Goal: Task Accomplishment & Management: Manage account settings

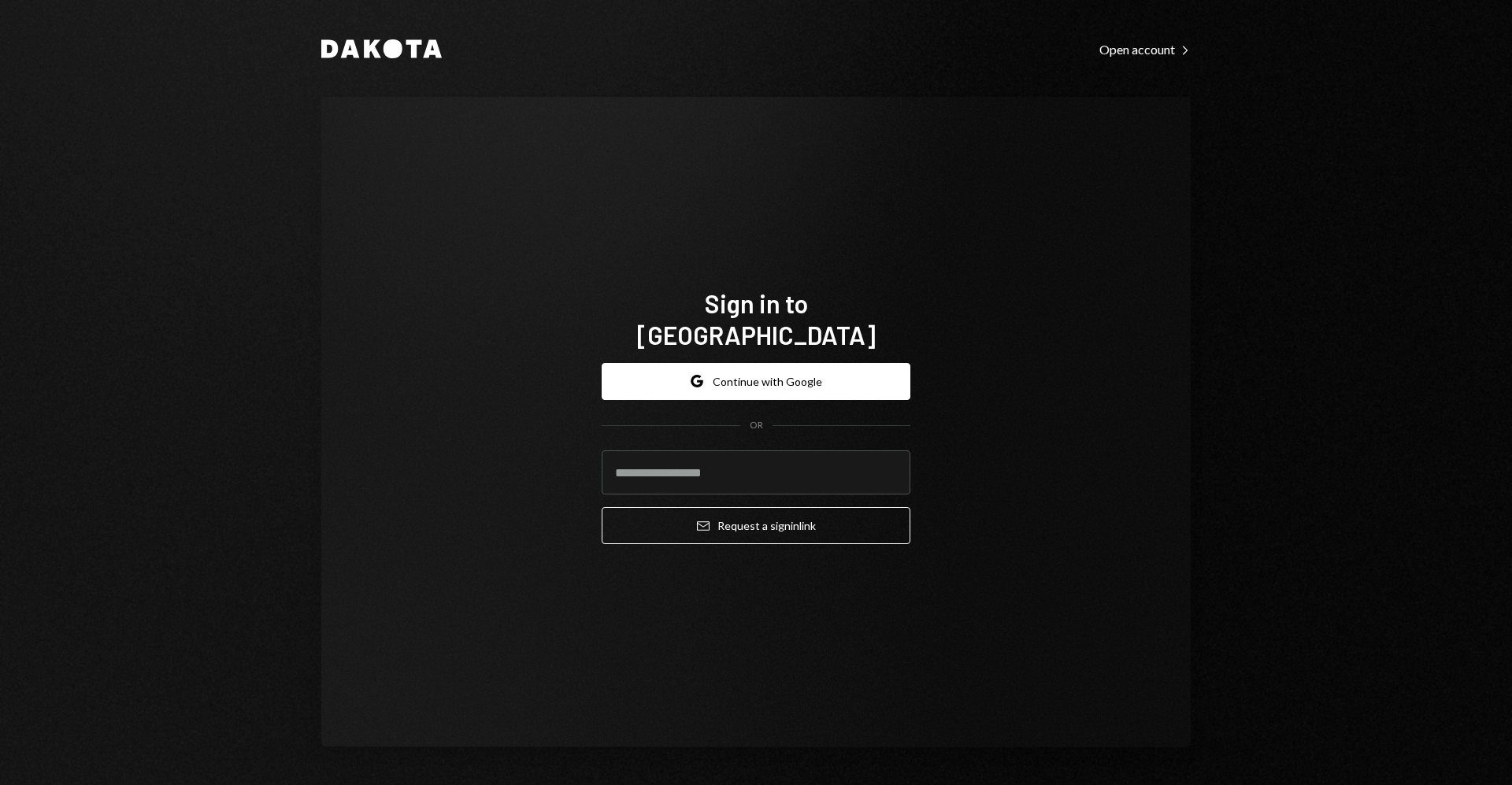
click at [729, 377] on button "Google Continue with Google" at bounding box center [756, 381] width 309 height 37
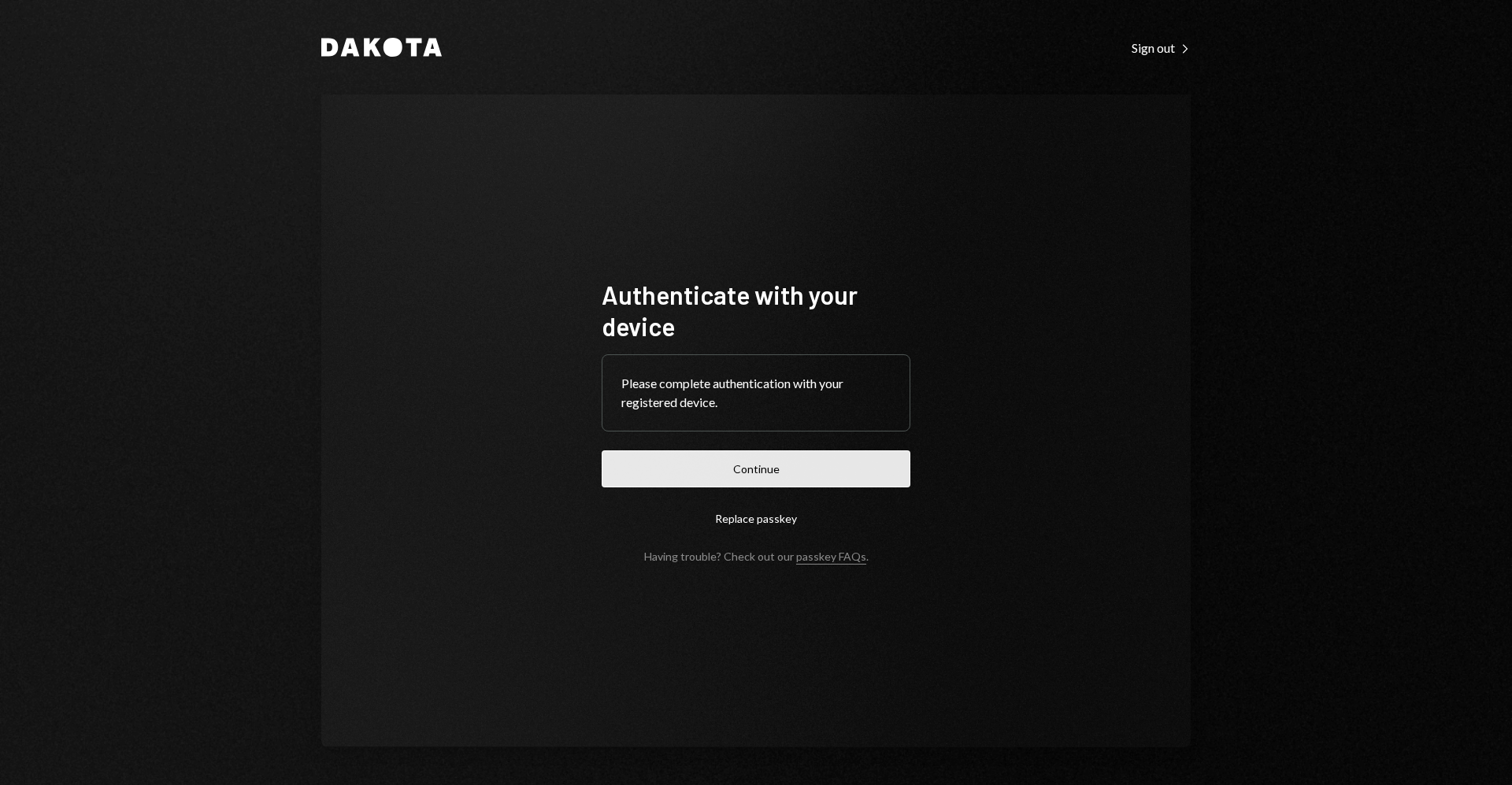
click at [847, 451] on button "Continue" at bounding box center [756, 469] width 309 height 37
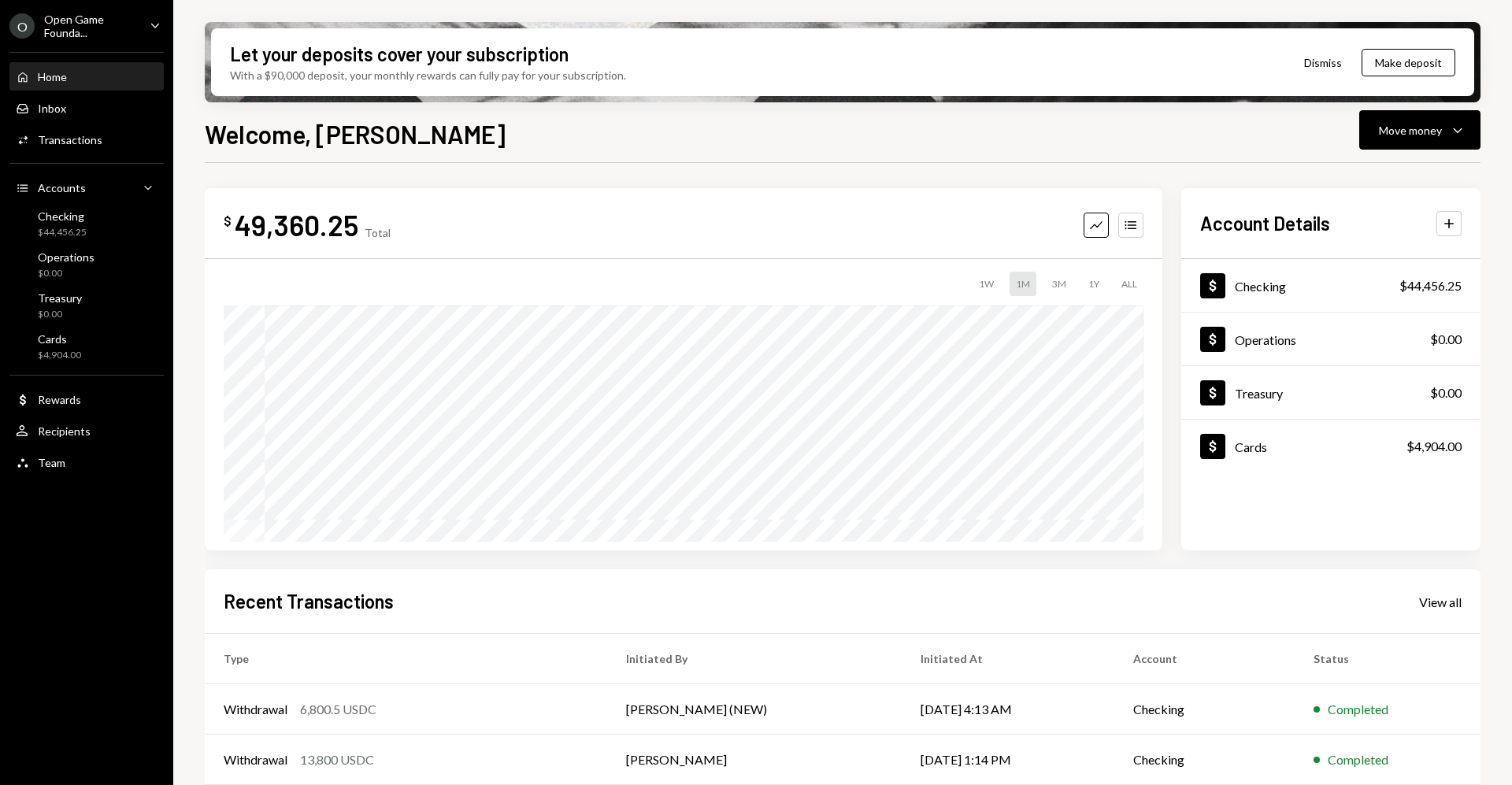
click at [120, 34] on div "Open Game Founda..." at bounding box center [91, 25] width 93 height 27
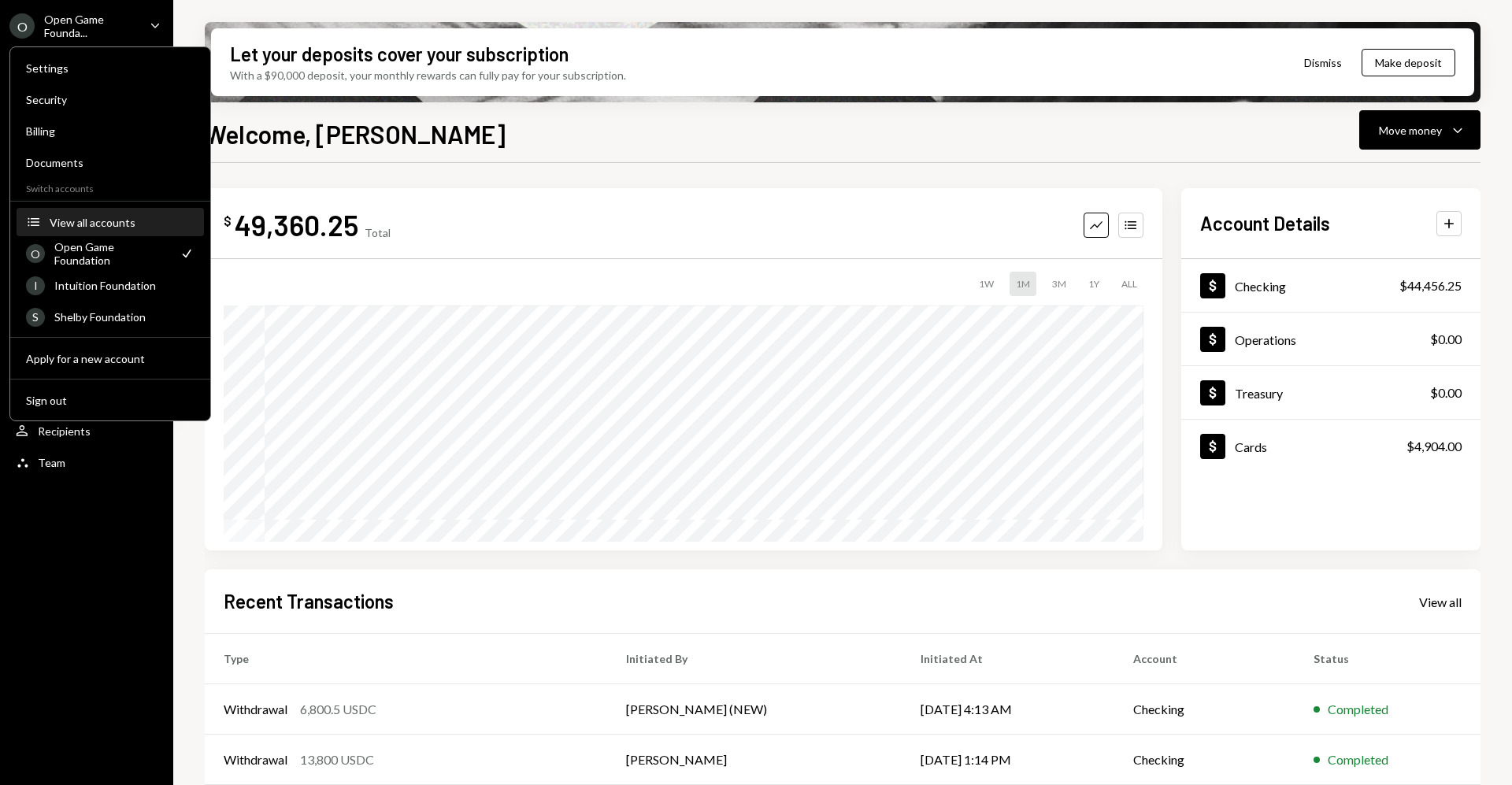
click at [112, 228] on div "View all accounts" at bounding box center [122, 222] width 145 height 13
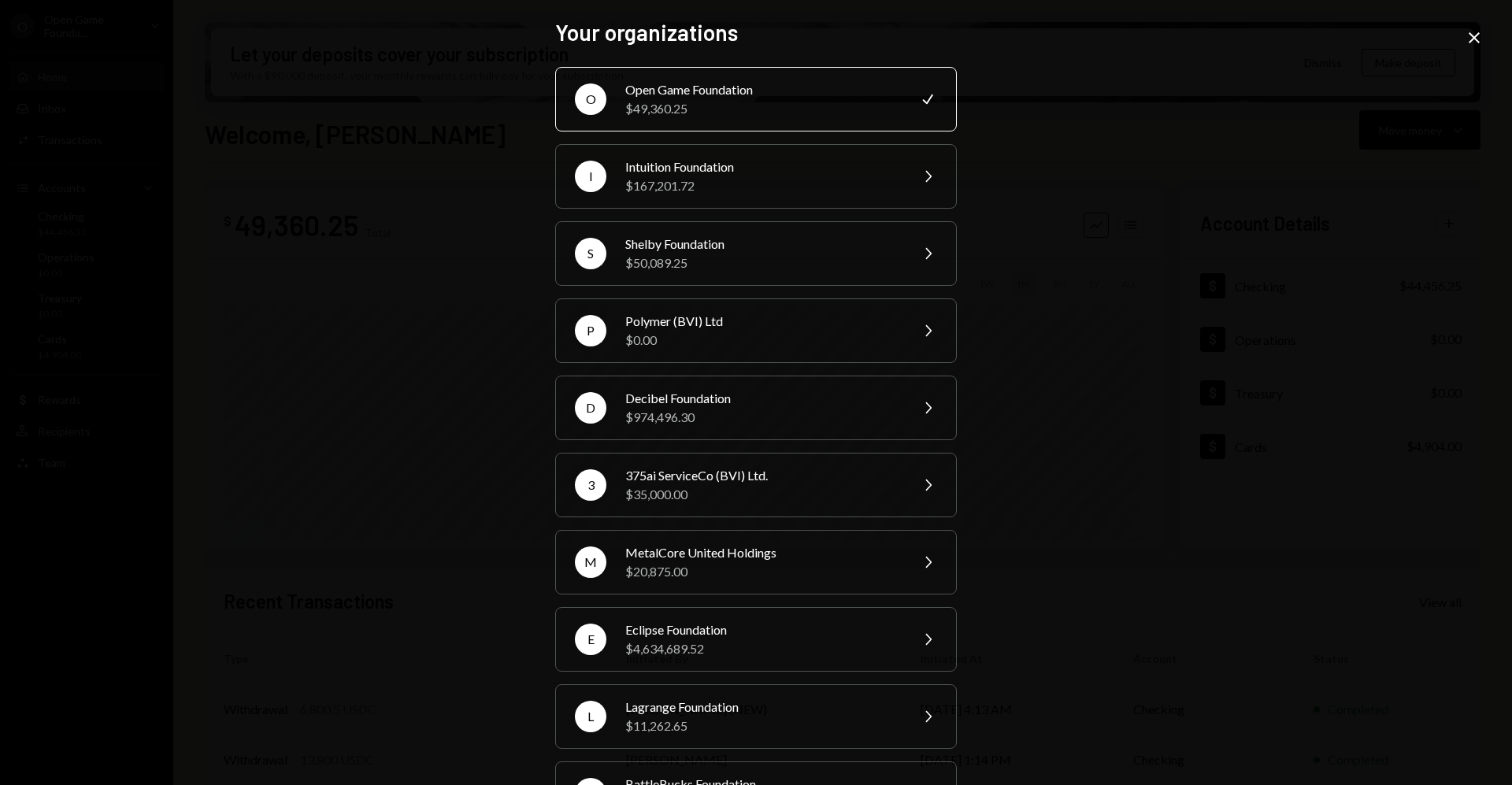
scroll to position [298, 0]
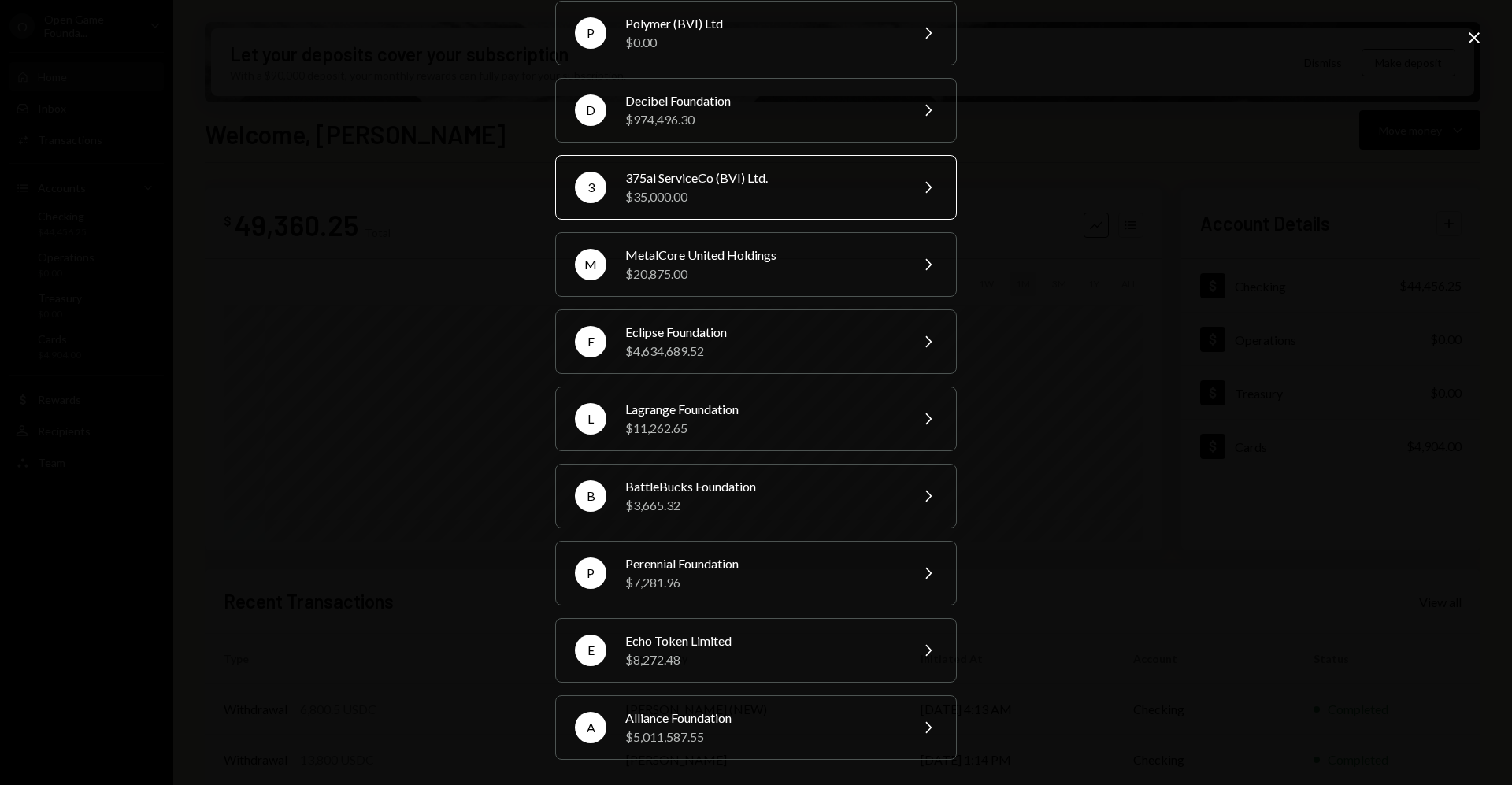
click at [752, 191] on div "$35,000.00" at bounding box center [762, 196] width 274 height 19
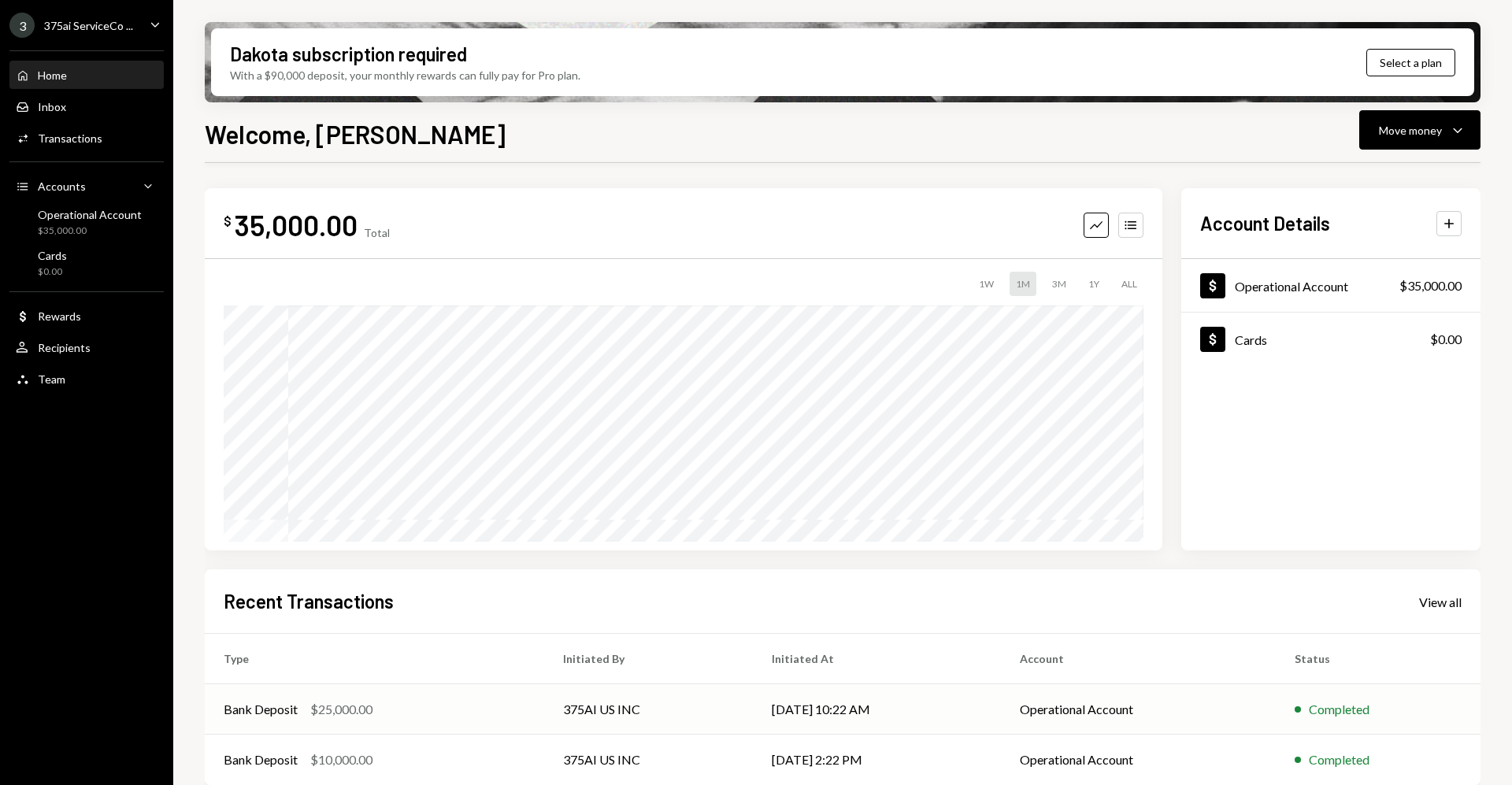
scroll to position [13, 0]
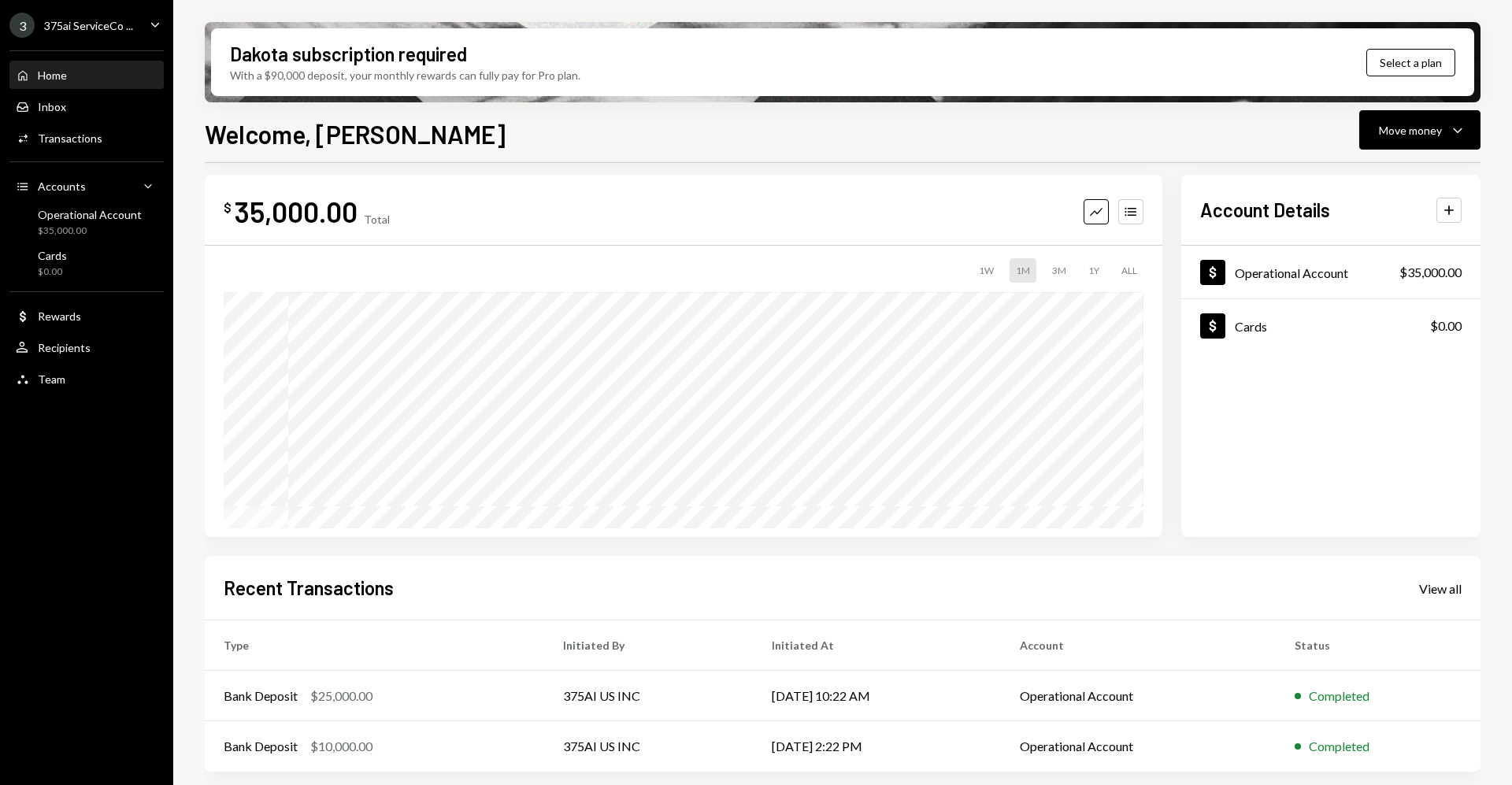
click at [79, 27] on div "375ai ServiceCo ..." at bounding box center [88, 25] width 89 height 13
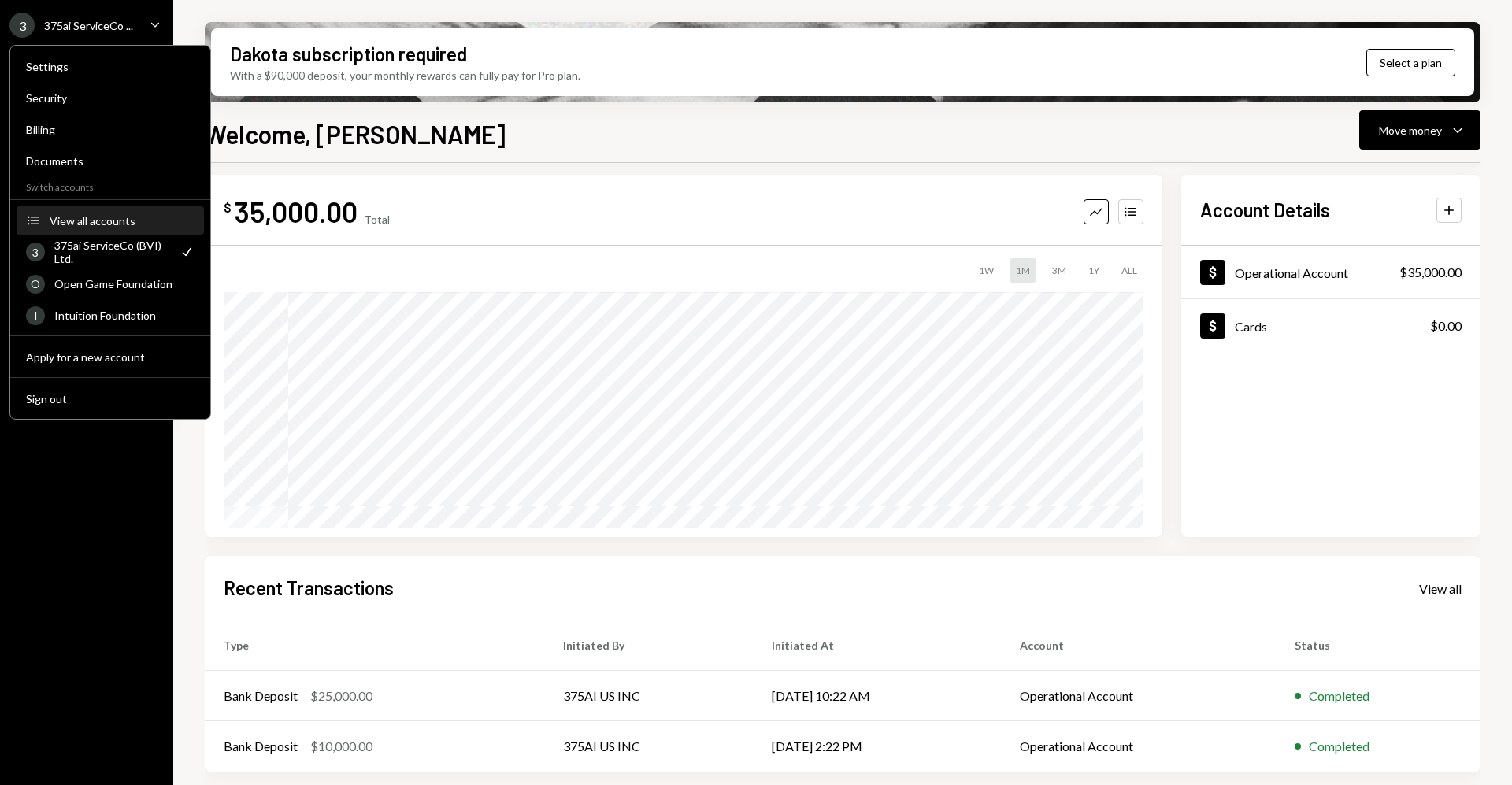
click at [115, 216] on div "View all accounts" at bounding box center [122, 221] width 145 height 13
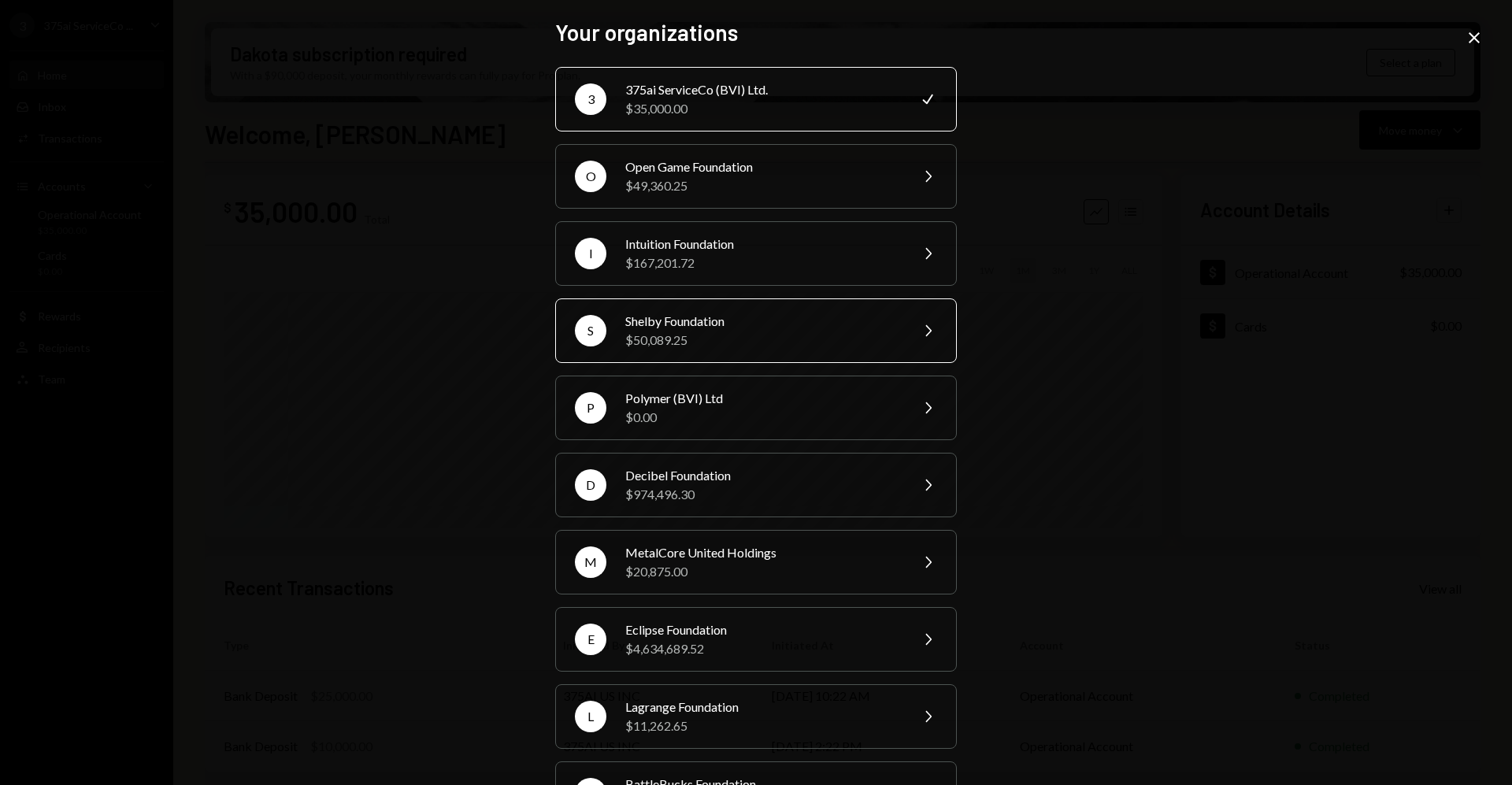
click at [716, 316] on div "Shelby Foundation" at bounding box center [762, 321] width 274 height 19
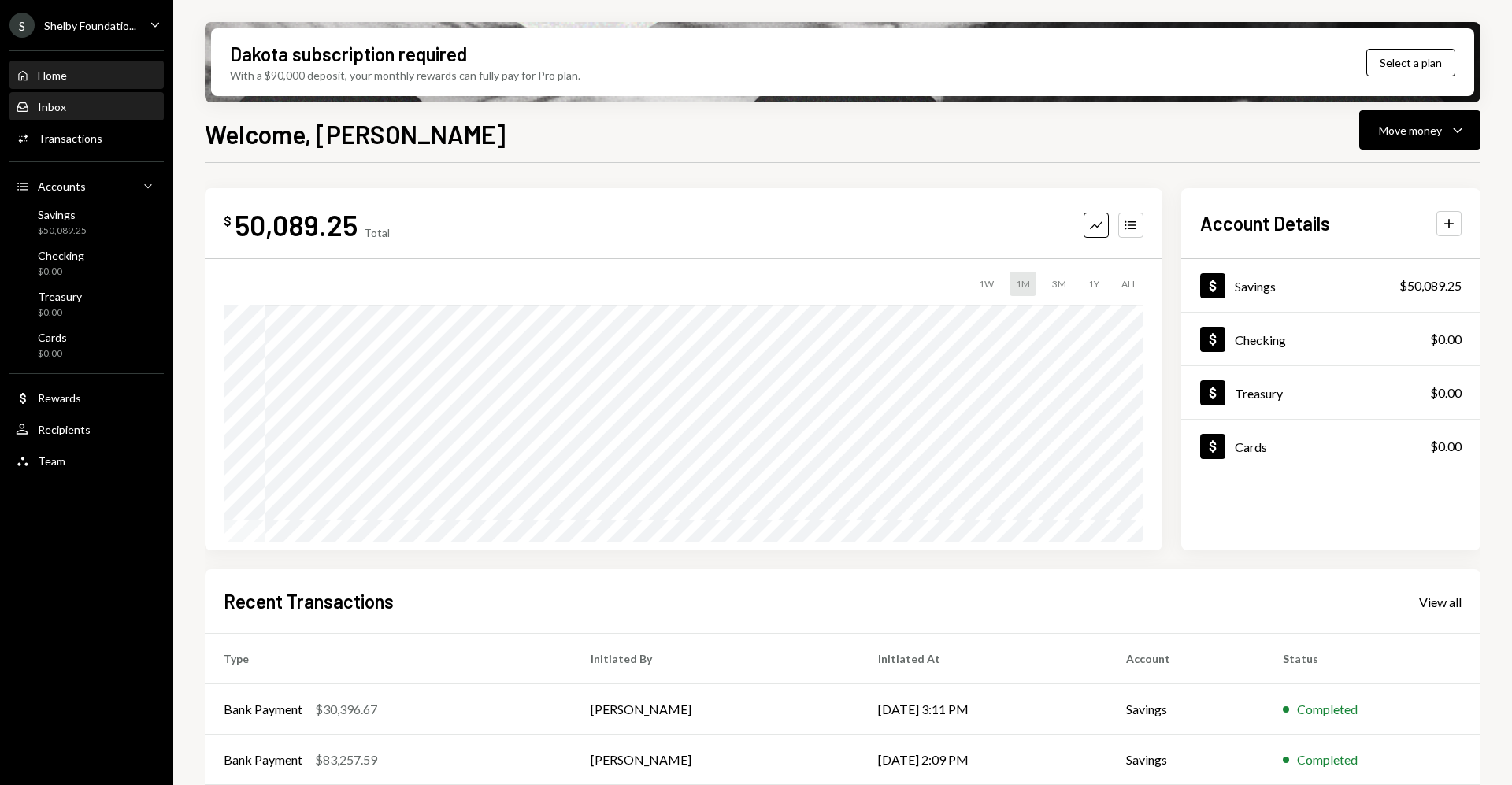
click at [102, 110] on div "Inbox Inbox" at bounding box center [86, 106] width 141 height 14
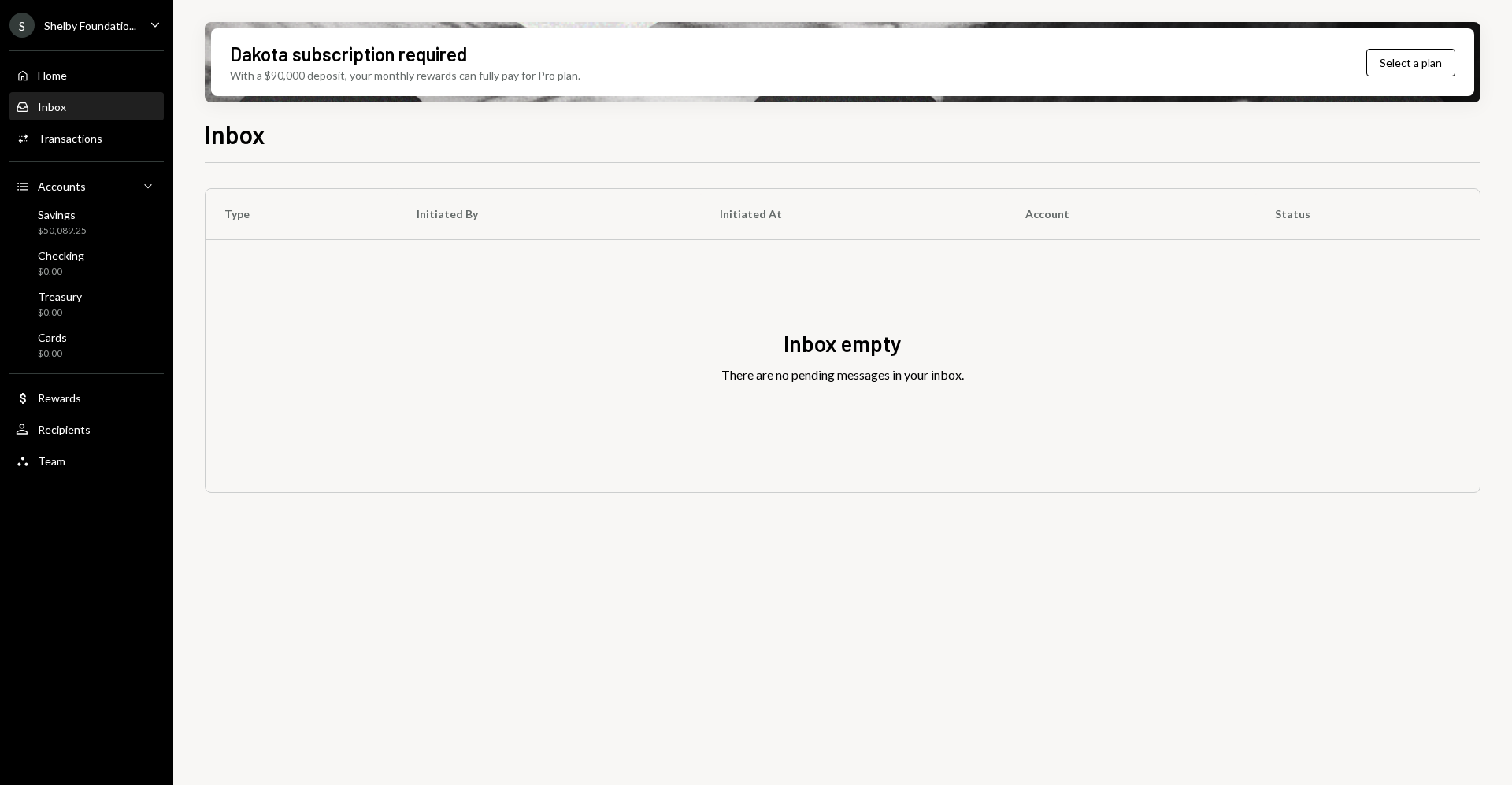
click at [126, 29] on div "Shelby Foundatio..." at bounding box center [90, 25] width 92 height 13
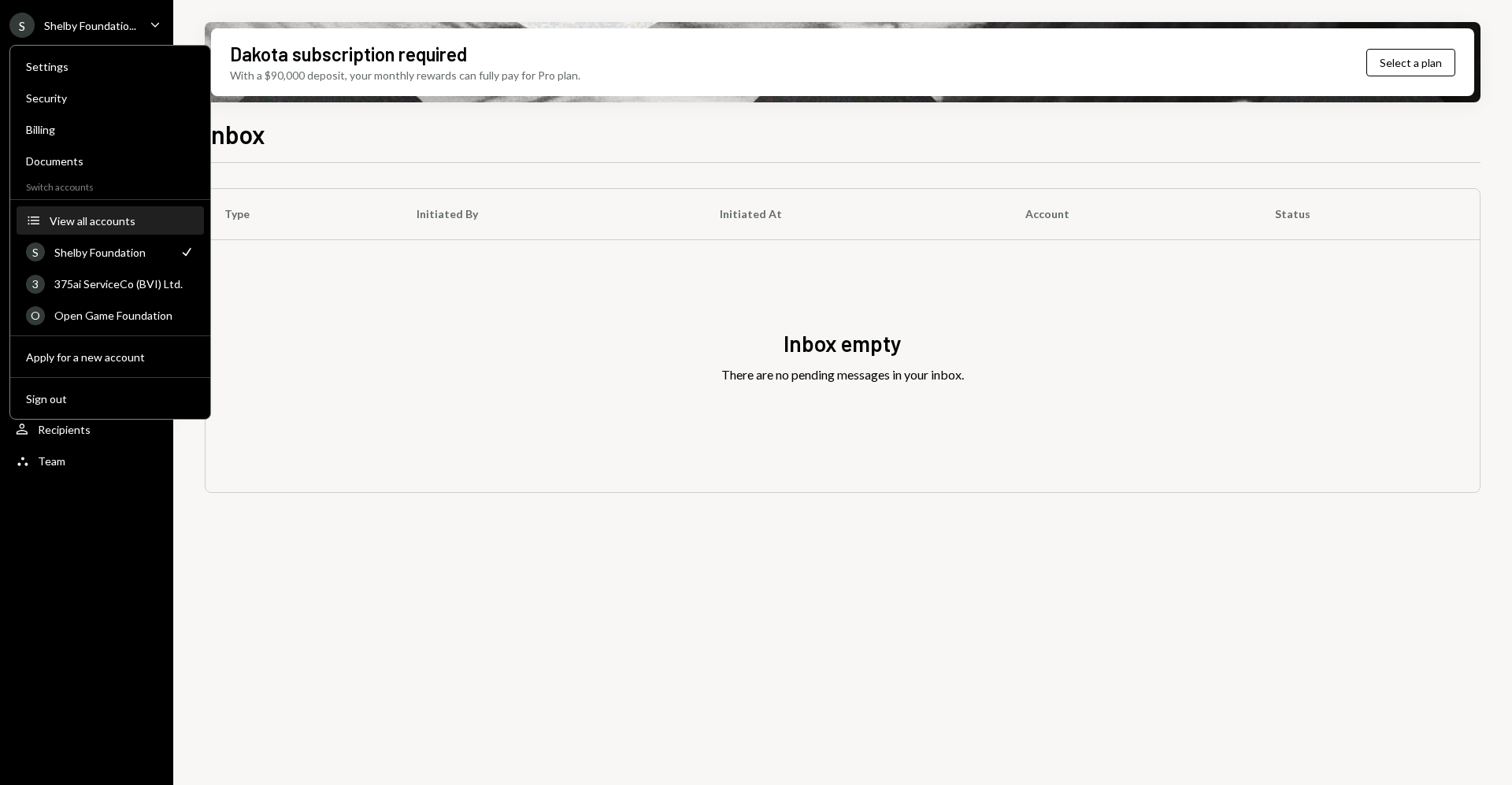
click at [132, 211] on button "Accounts View all accounts" at bounding box center [110, 221] width 187 height 29
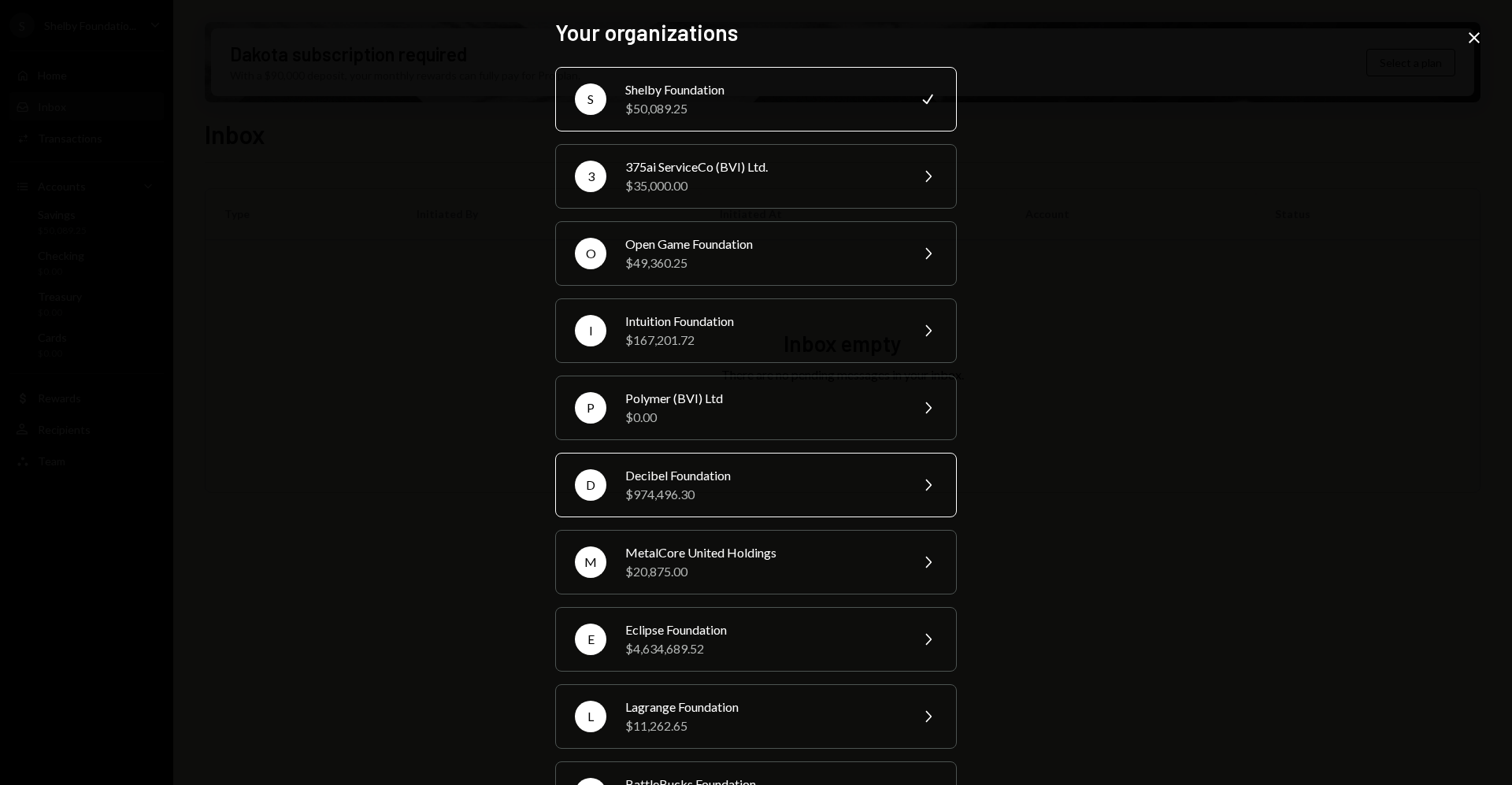
click at [677, 482] on div "Decibel Foundation" at bounding box center [762, 475] width 274 height 19
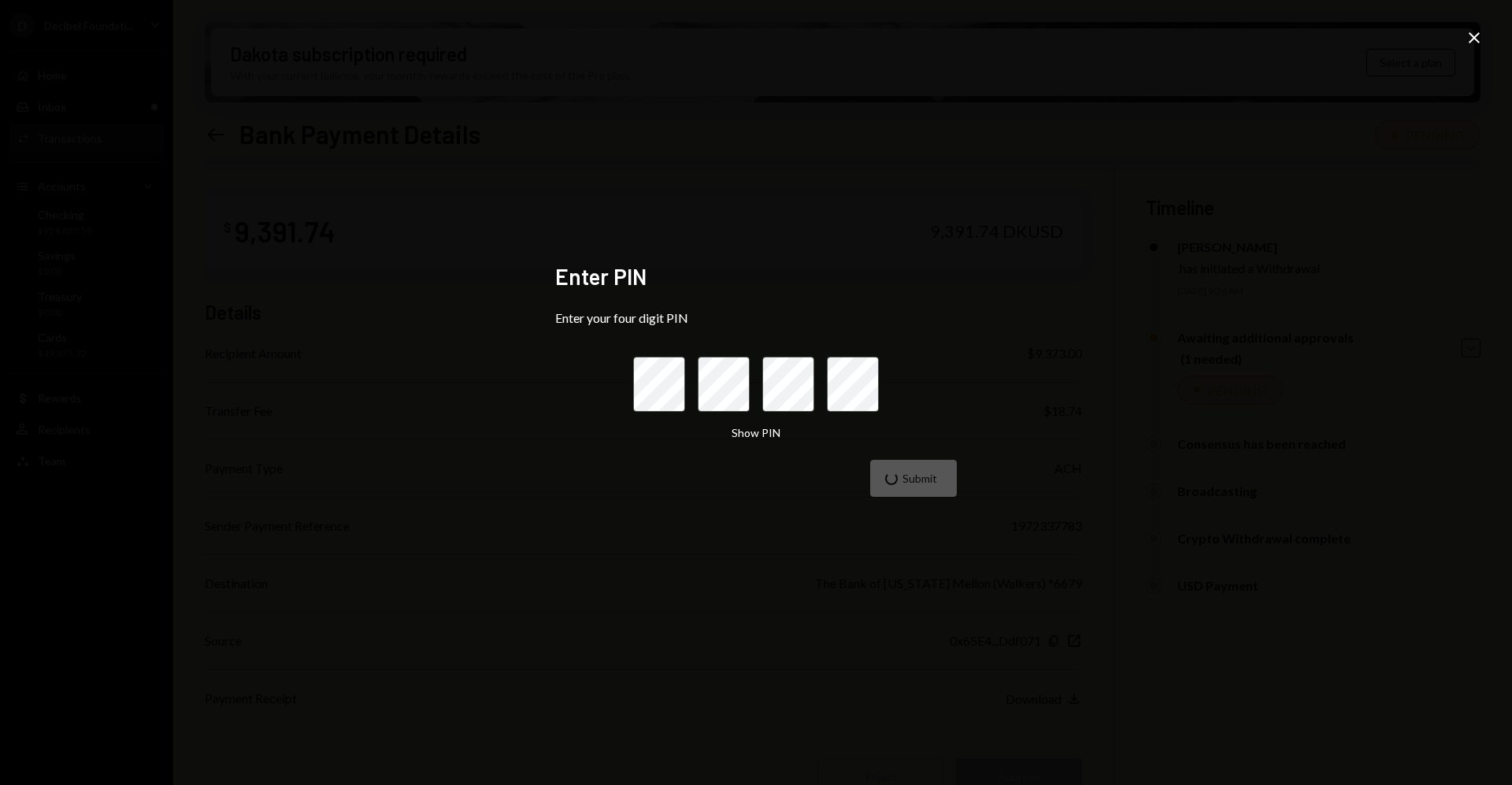
scroll to position [126, 0]
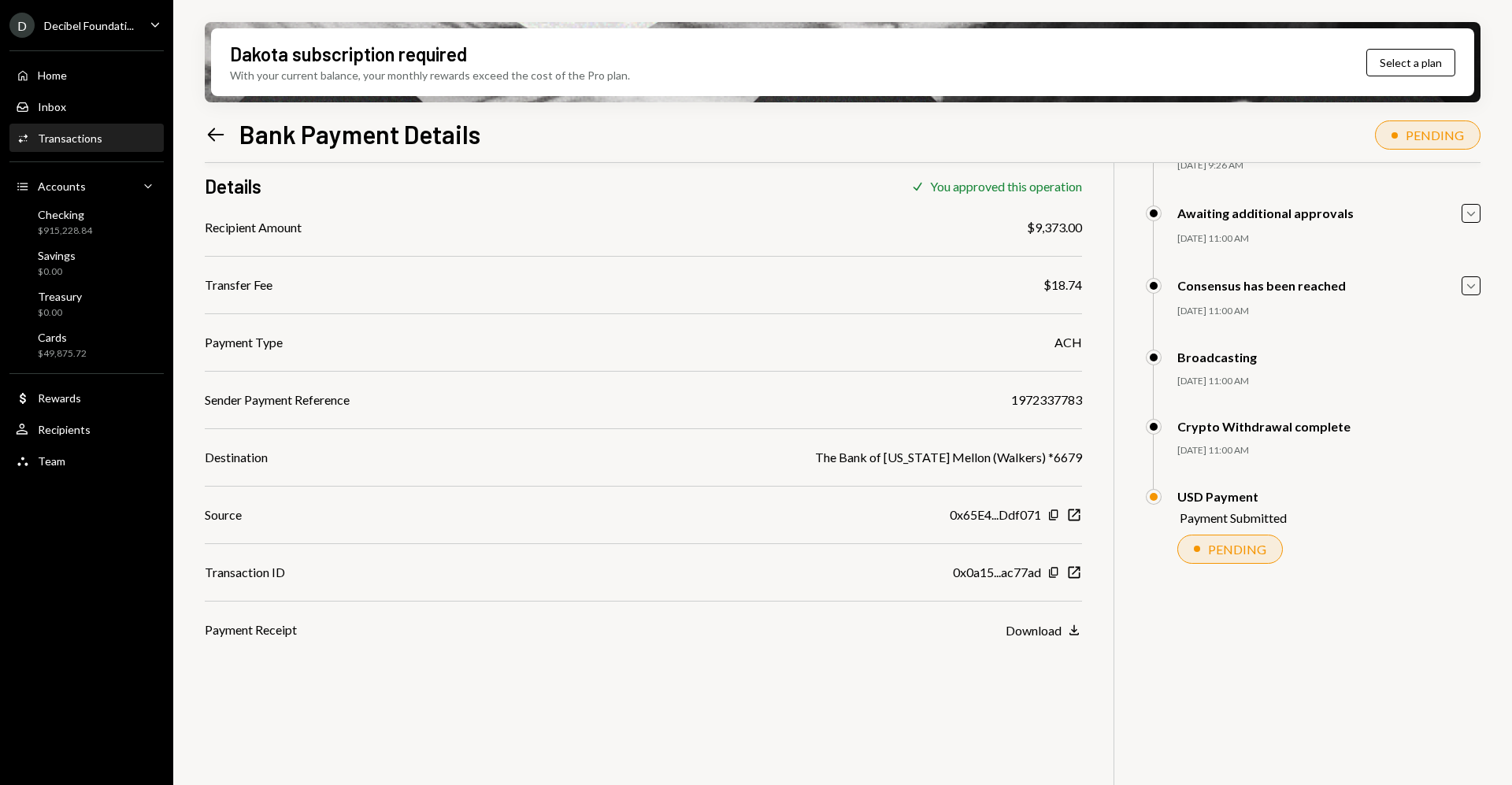
click at [120, 21] on div "Decibel Foundati..." at bounding box center [89, 25] width 90 height 13
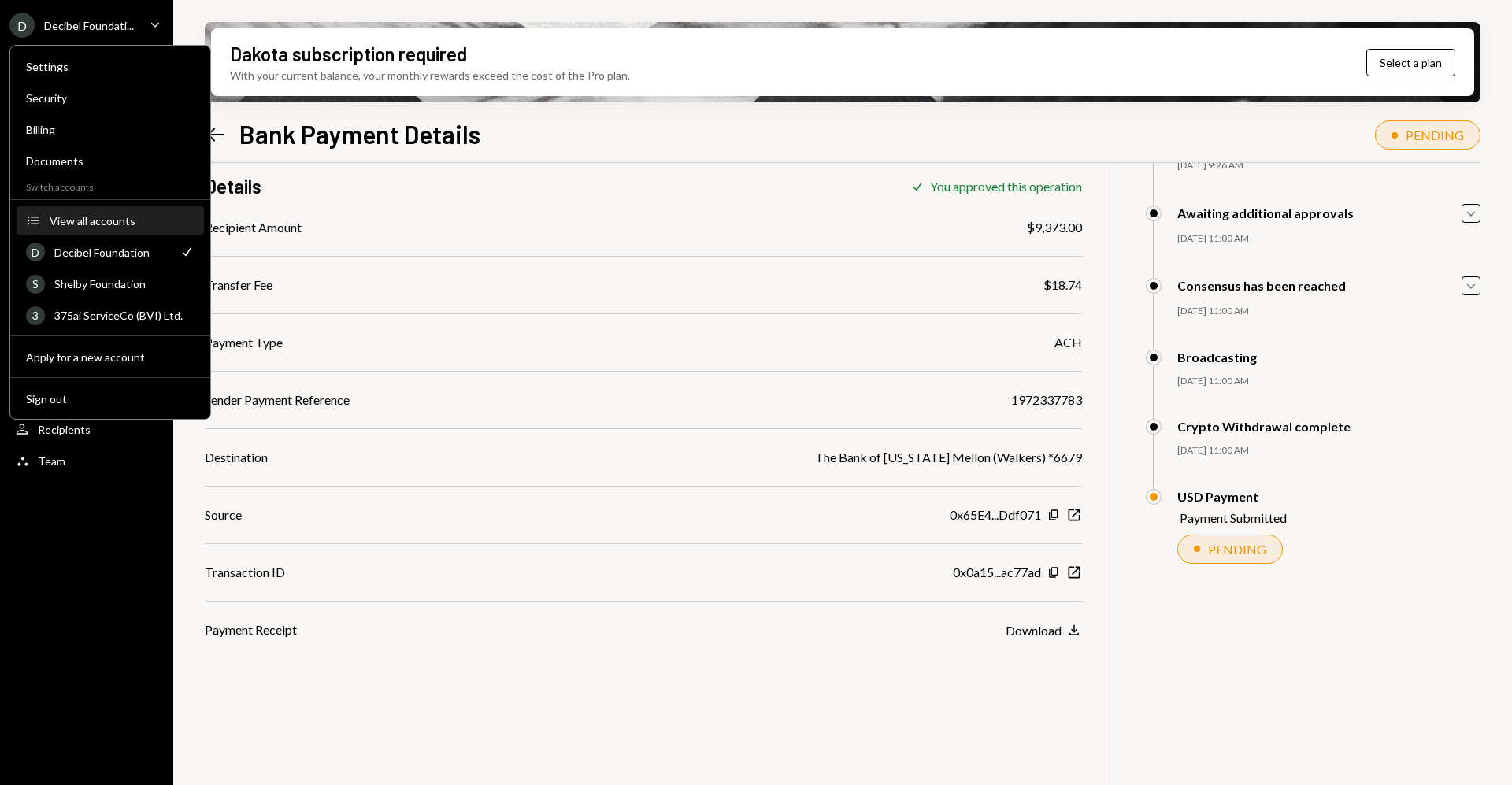
click at [95, 231] on button "Accounts View all accounts" at bounding box center [110, 221] width 187 height 29
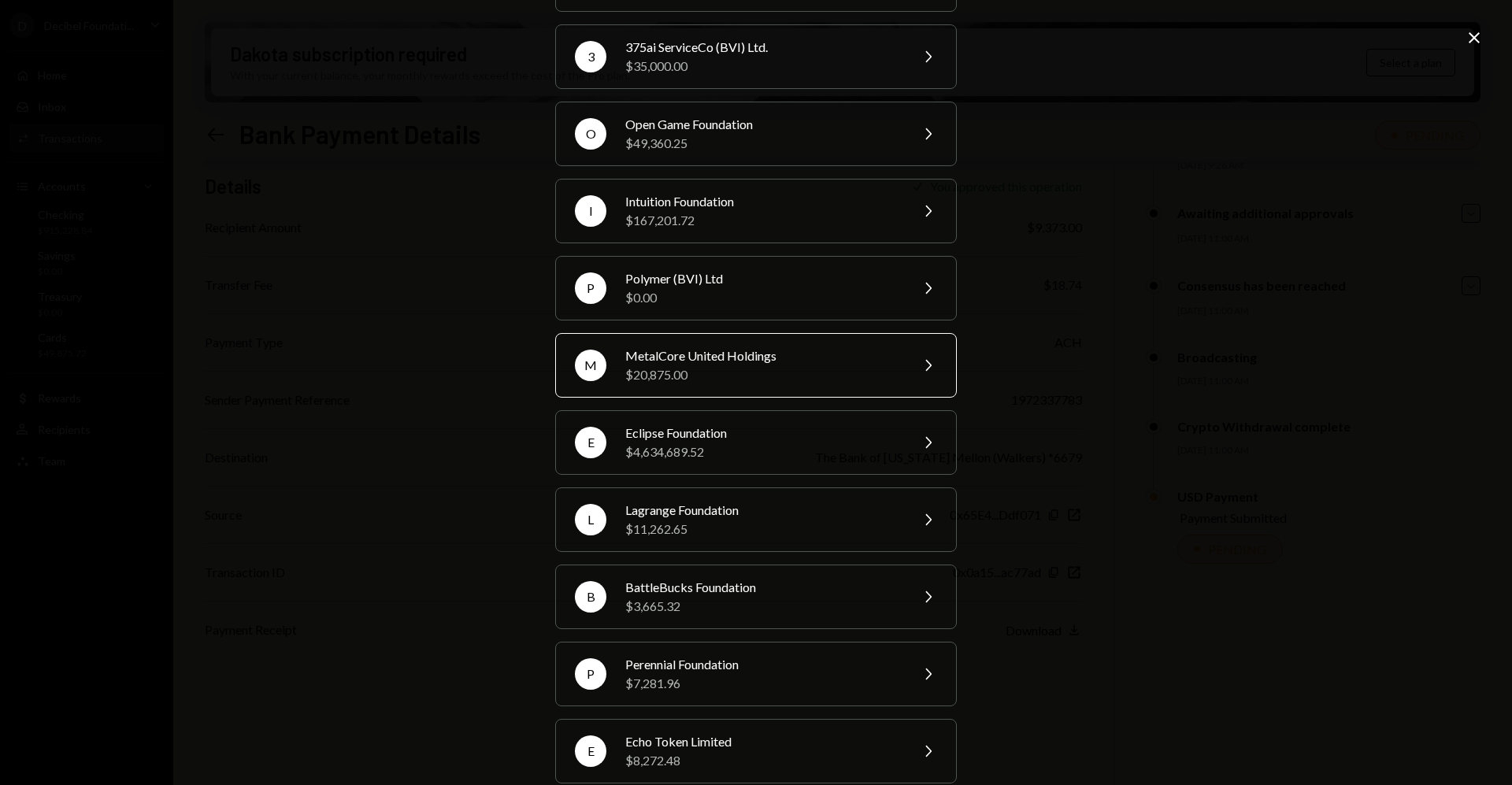
scroll to position [295, 0]
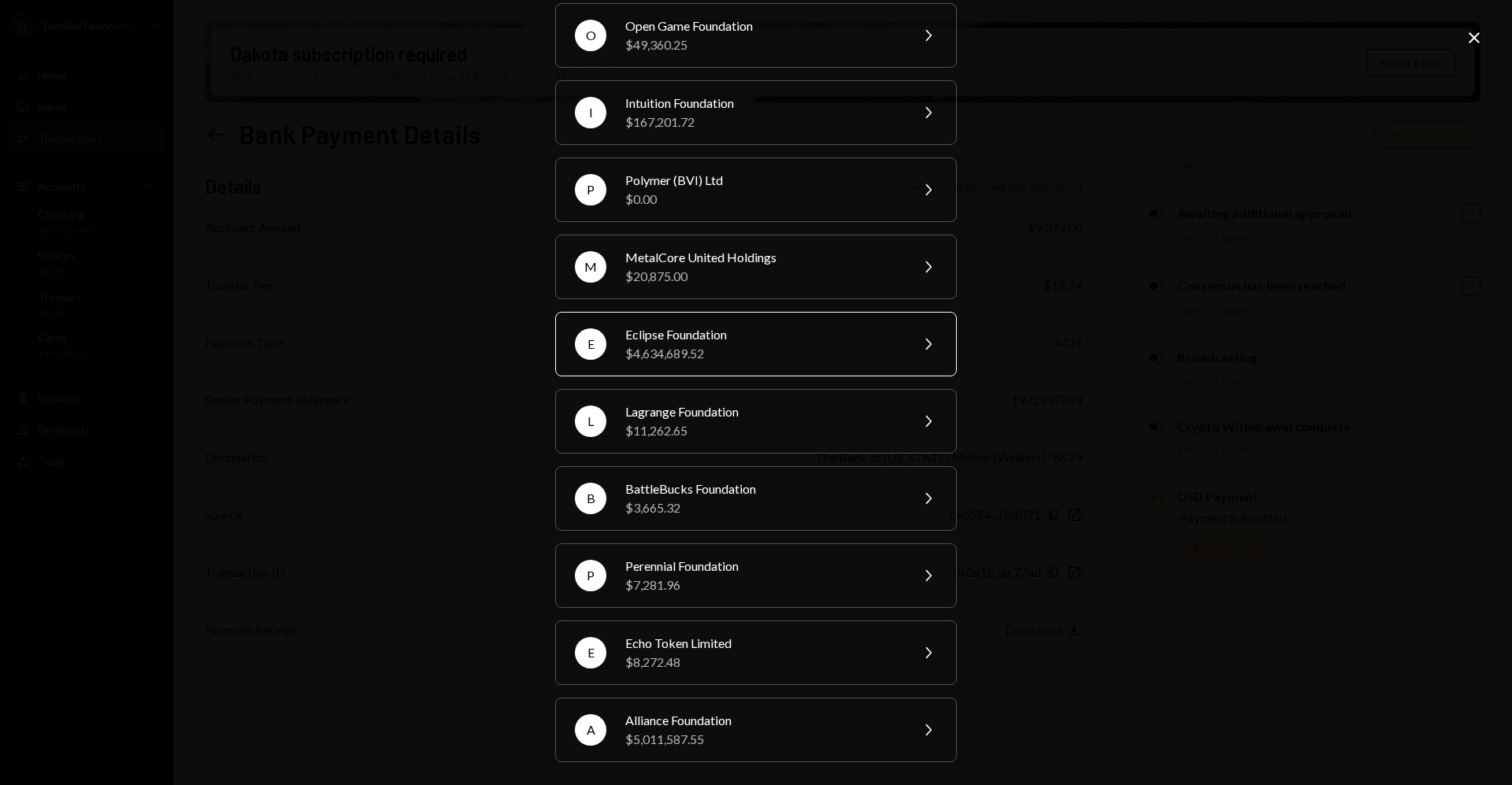
click at [702, 334] on div "Eclipse Foundation" at bounding box center [762, 334] width 274 height 19
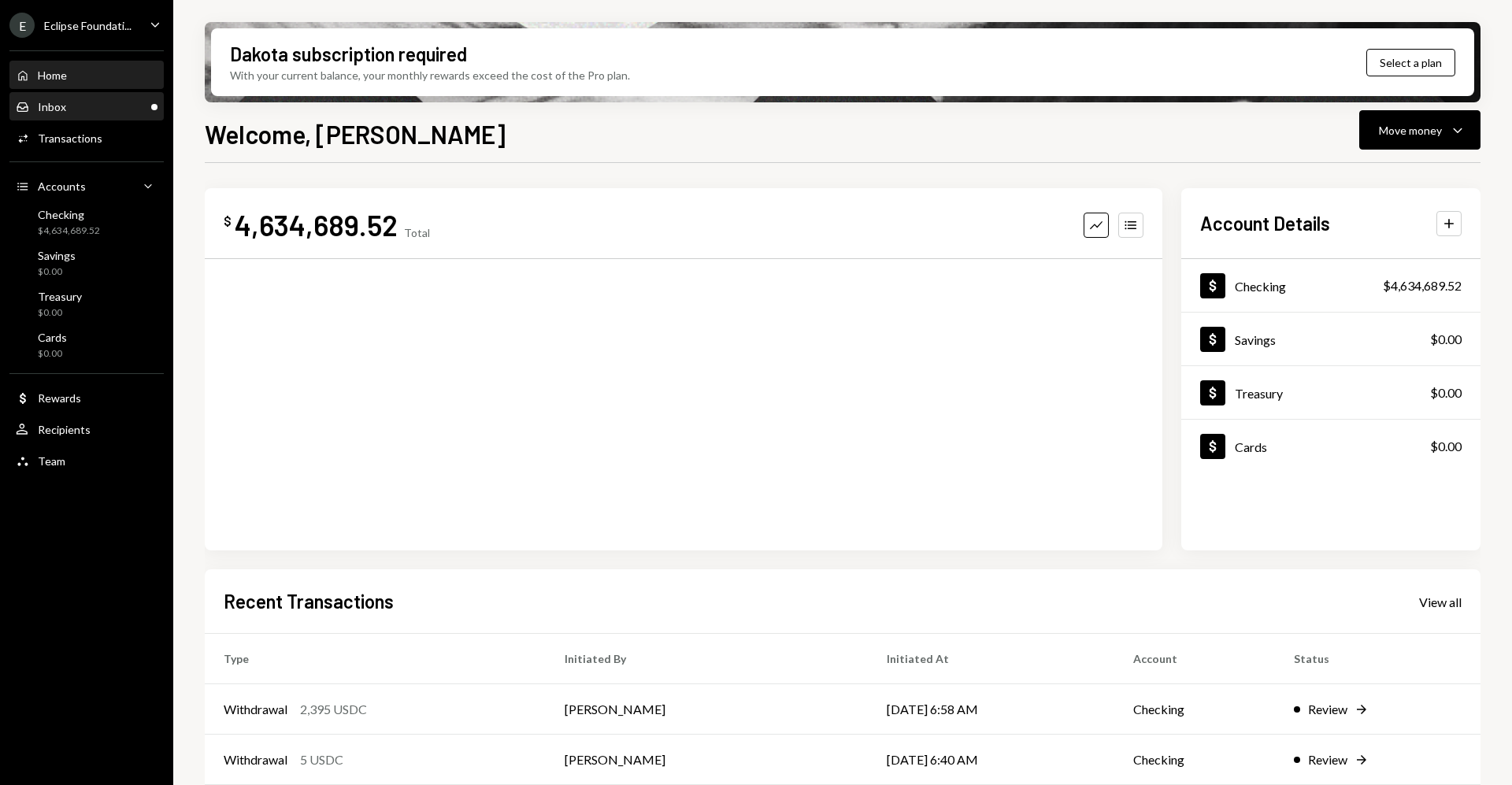
click at [72, 98] on div "Inbox Inbox" at bounding box center [86, 107] width 141 height 27
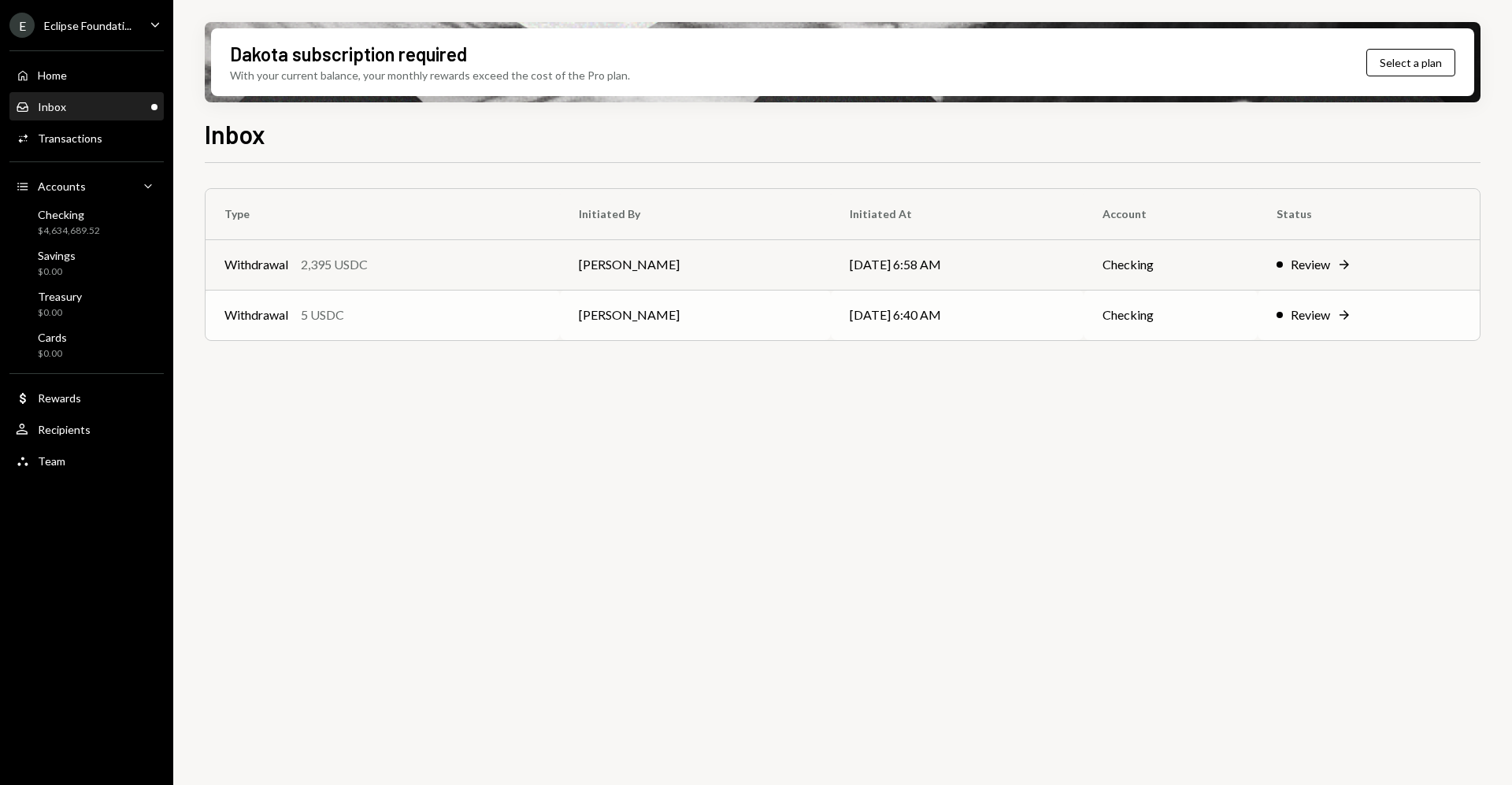
click at [1348, 307] on icon "Right Arrow" at bounding box center [1344, 315] width 16 height 16
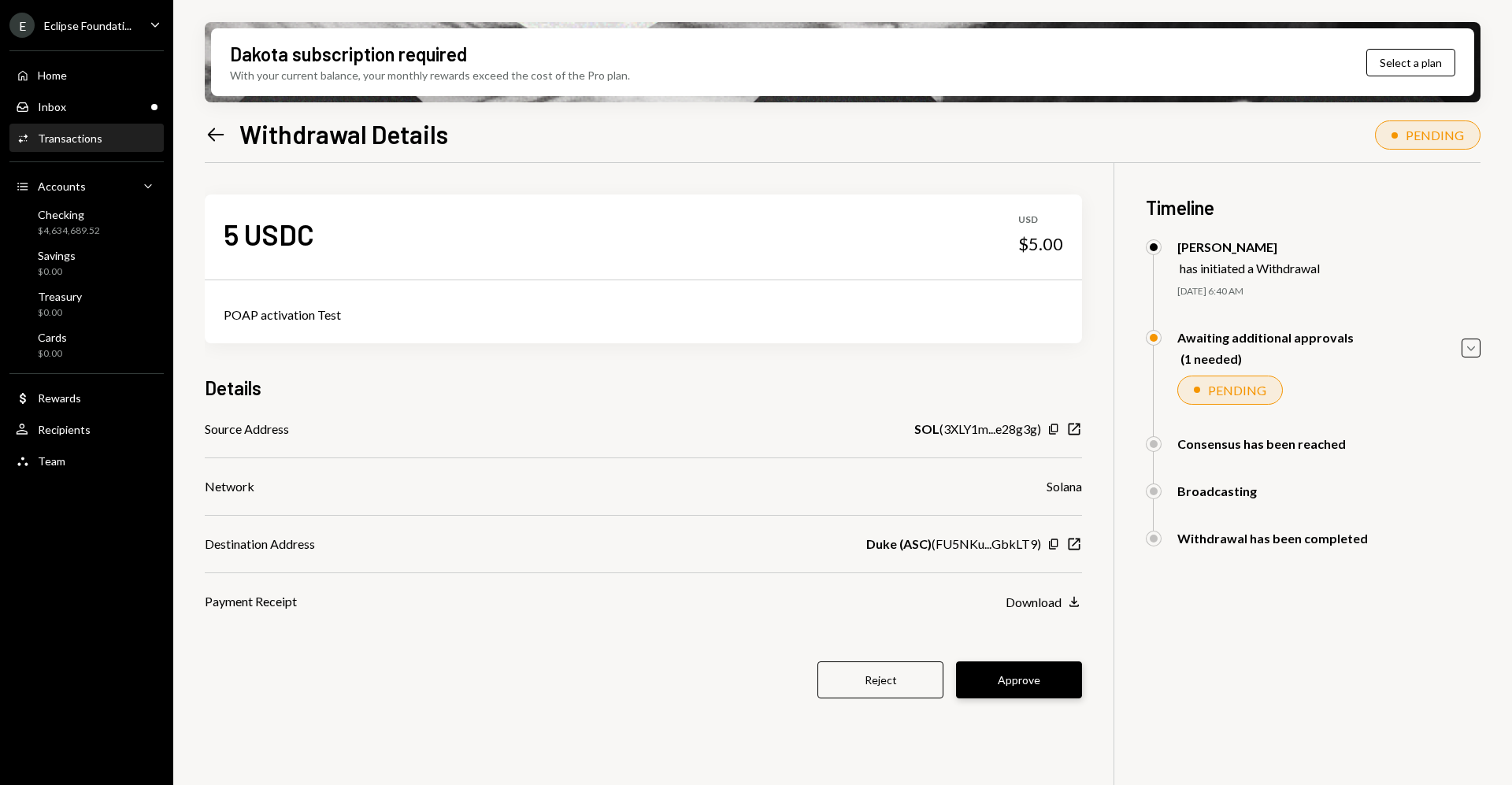
click at [1061, 685] on button "Approve" at bounding box center [1019, 680] width 126 height 37
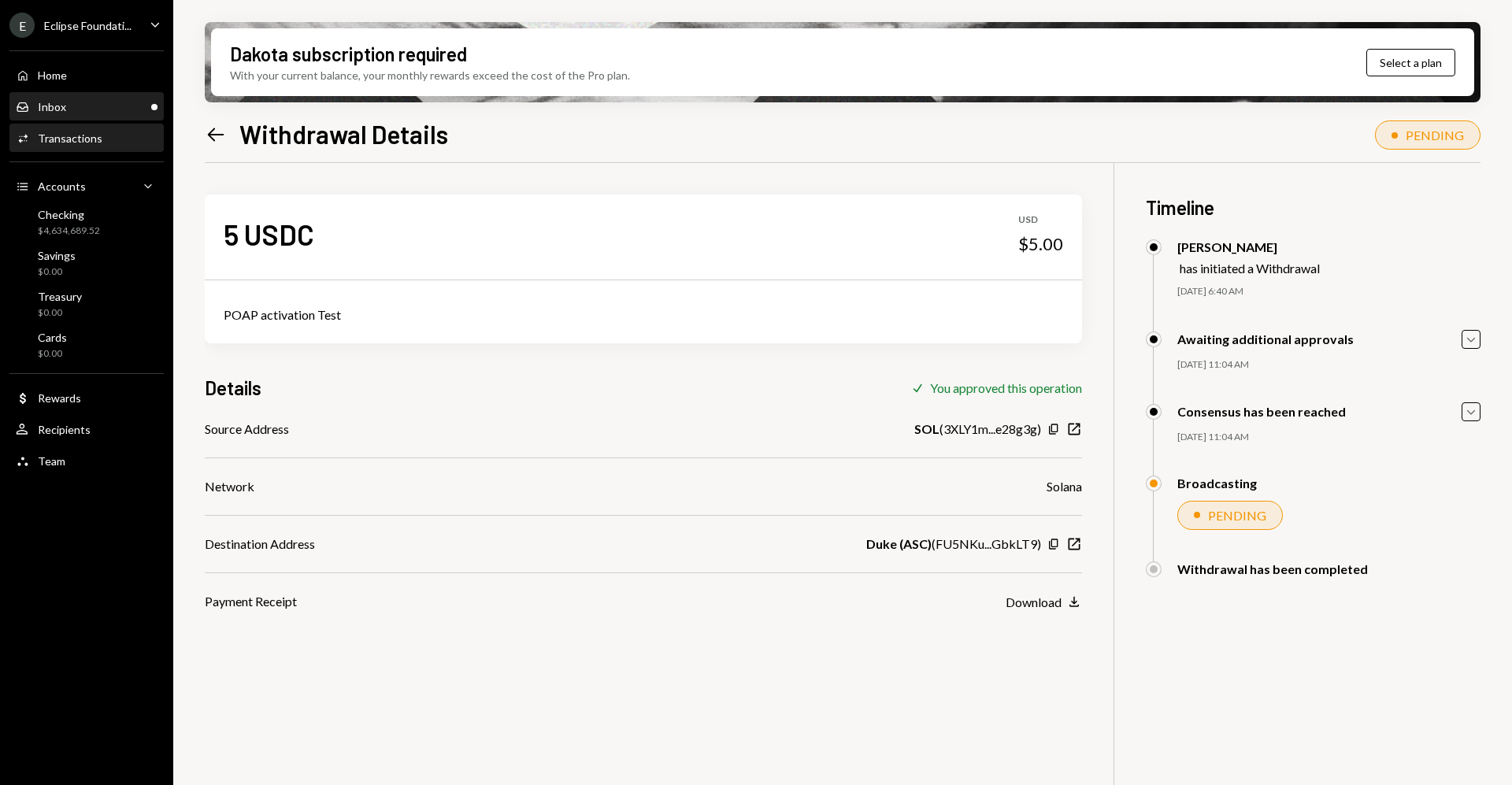
click at [92, 95] on div "Inbox Inbox" at bounding box center [86, 107] width 141 height 27
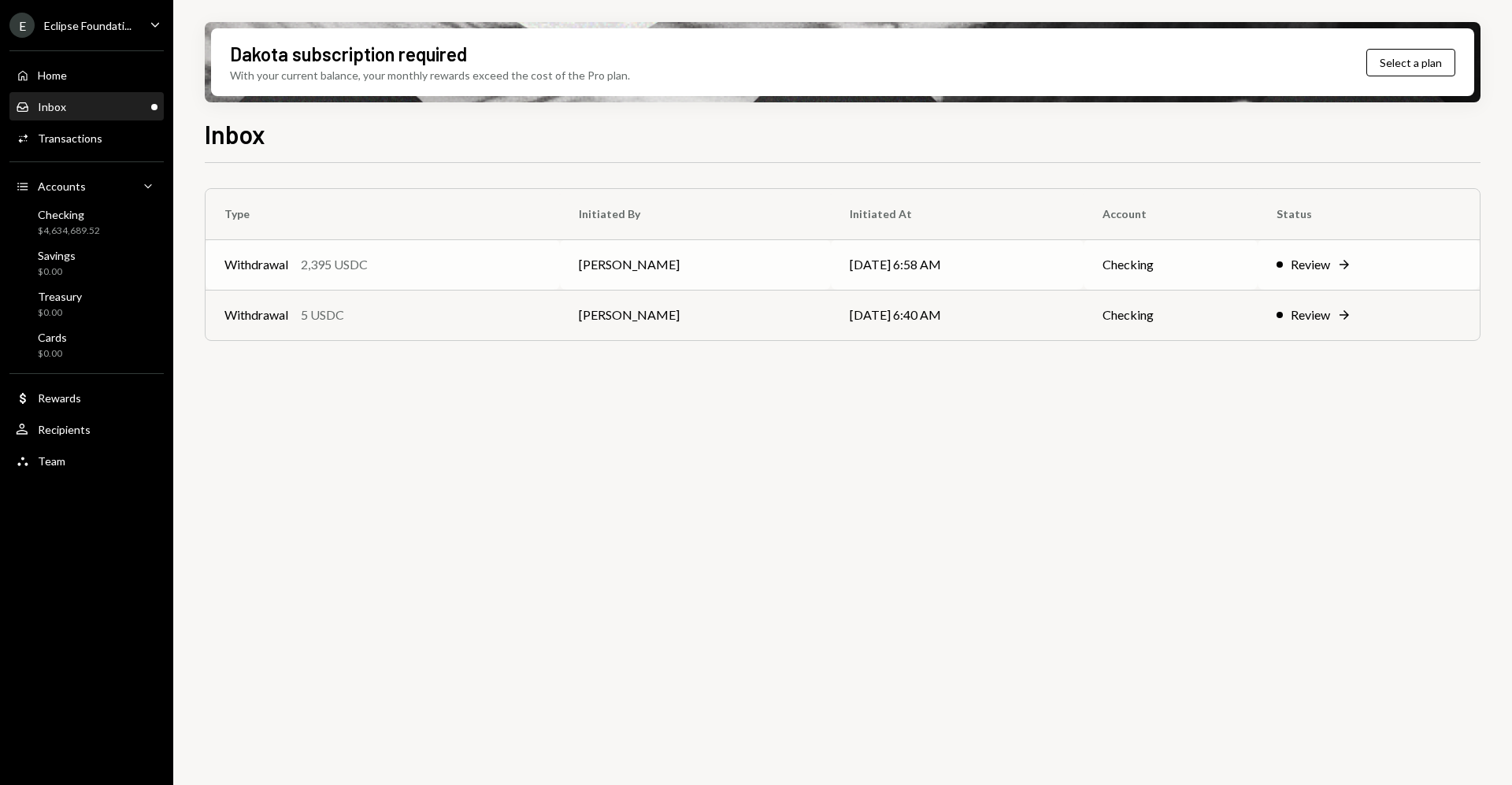
click at [1330, 263] on div "Review" at bounding box center [1311, 264] width 39 height 19
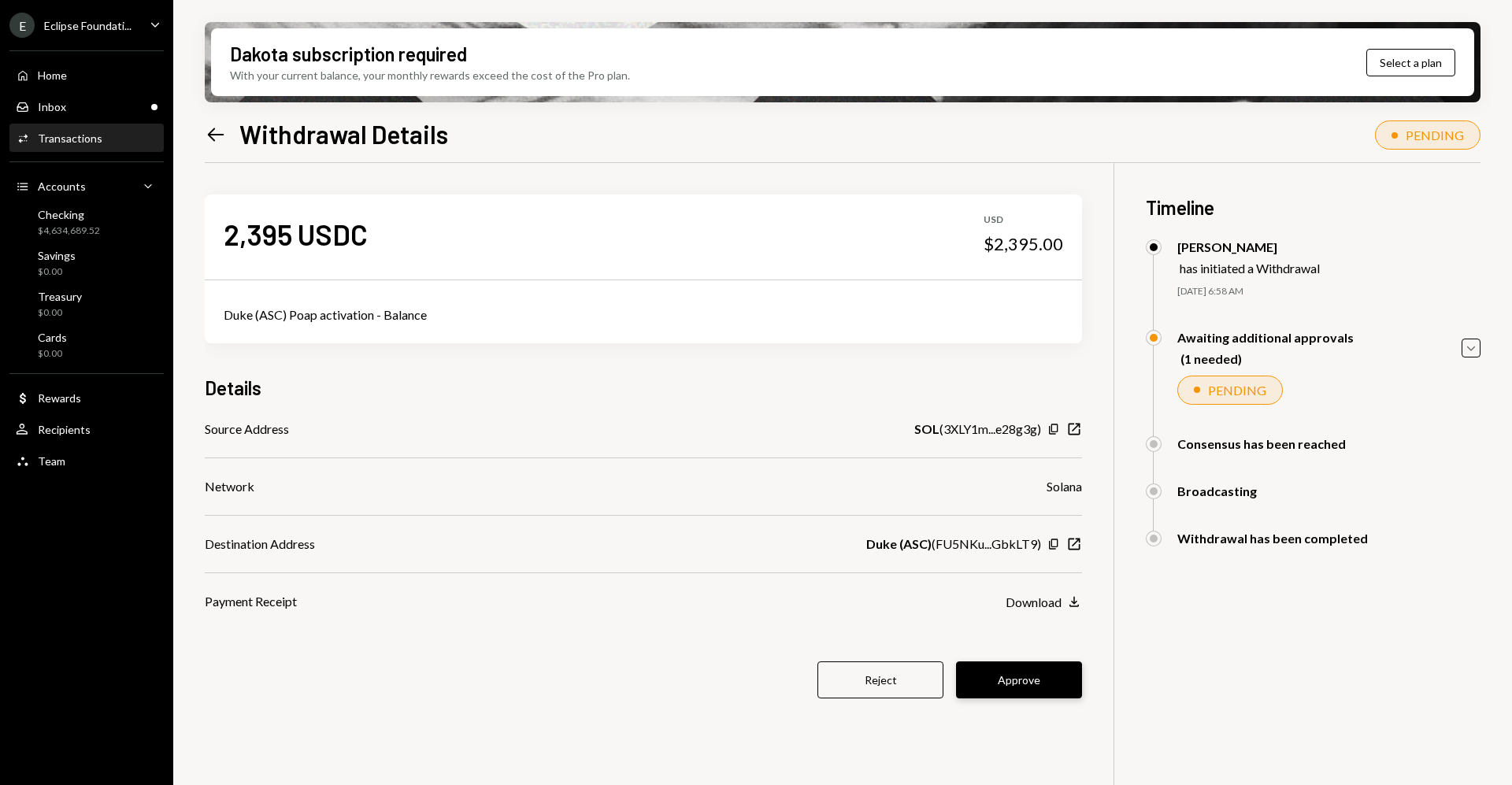
click at [1016, 683] on button "Approve" at bounding box center [1019, 680] width 126 height 37
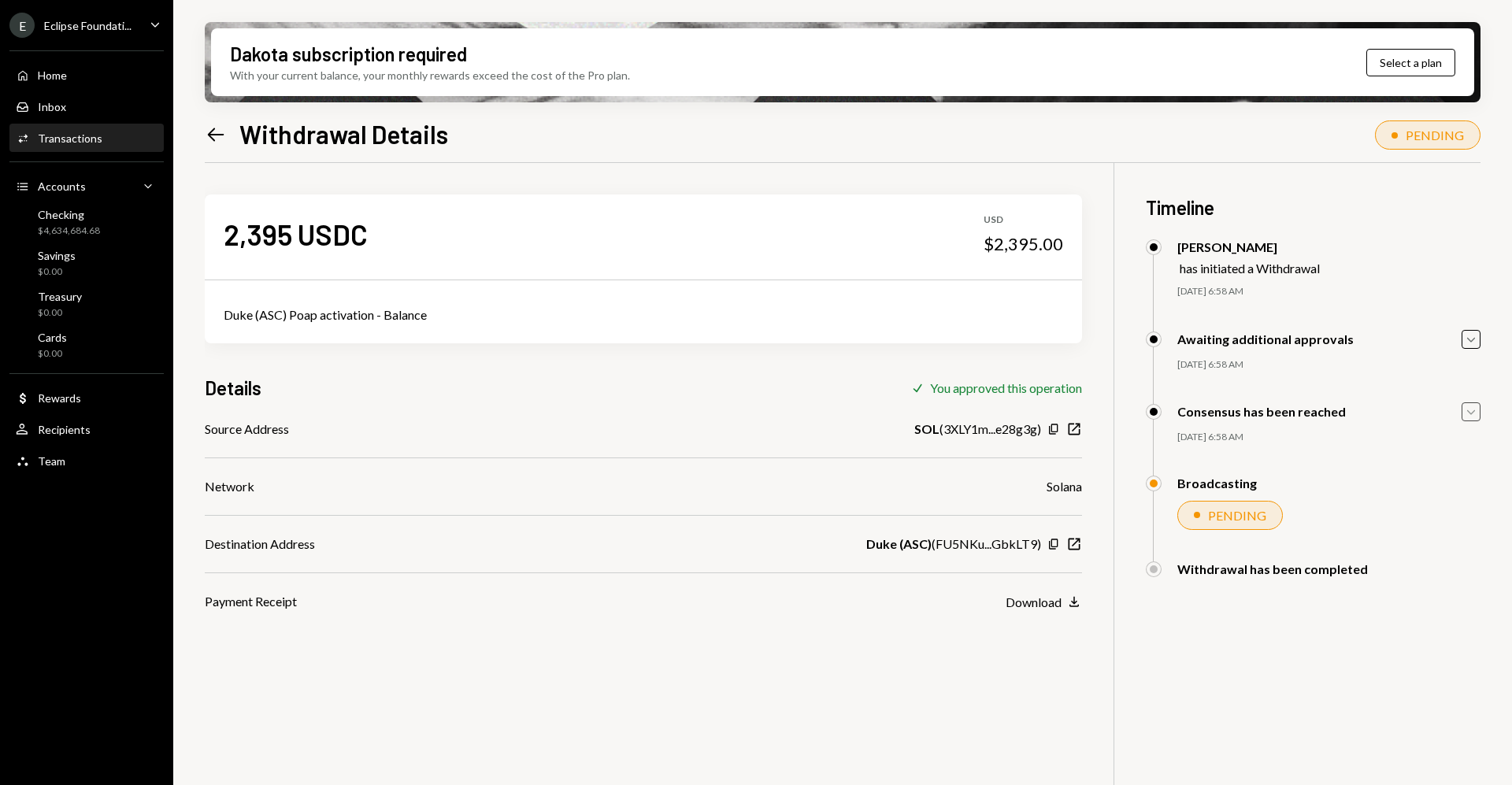
click at [1462, 412] on div "Caret Down" at bounding box center [1471, 411] width 19 height 19
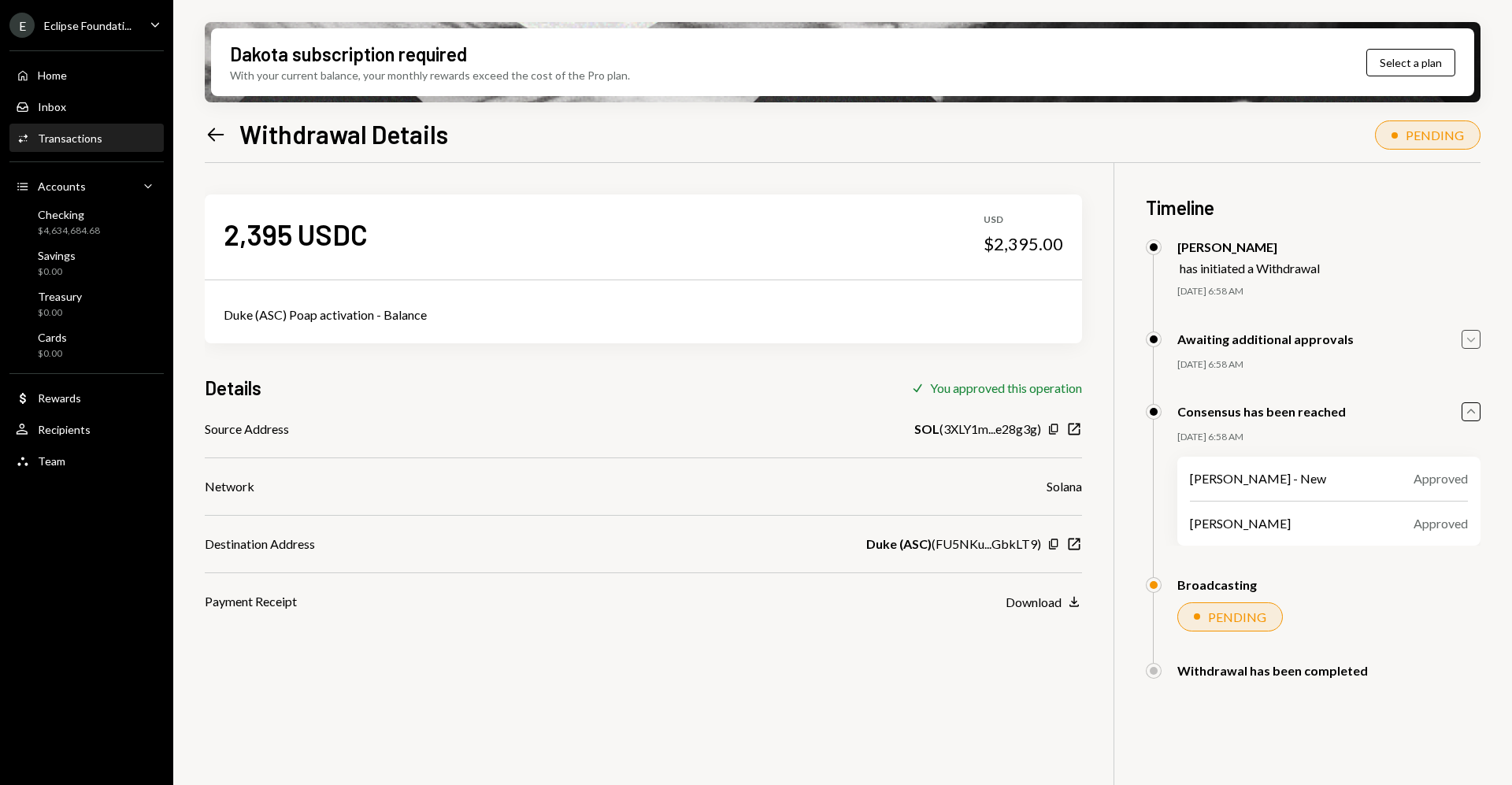
click at [1474, 343] on icon "Caret Down" at bounding box center [1471, 339] width 17 height 17
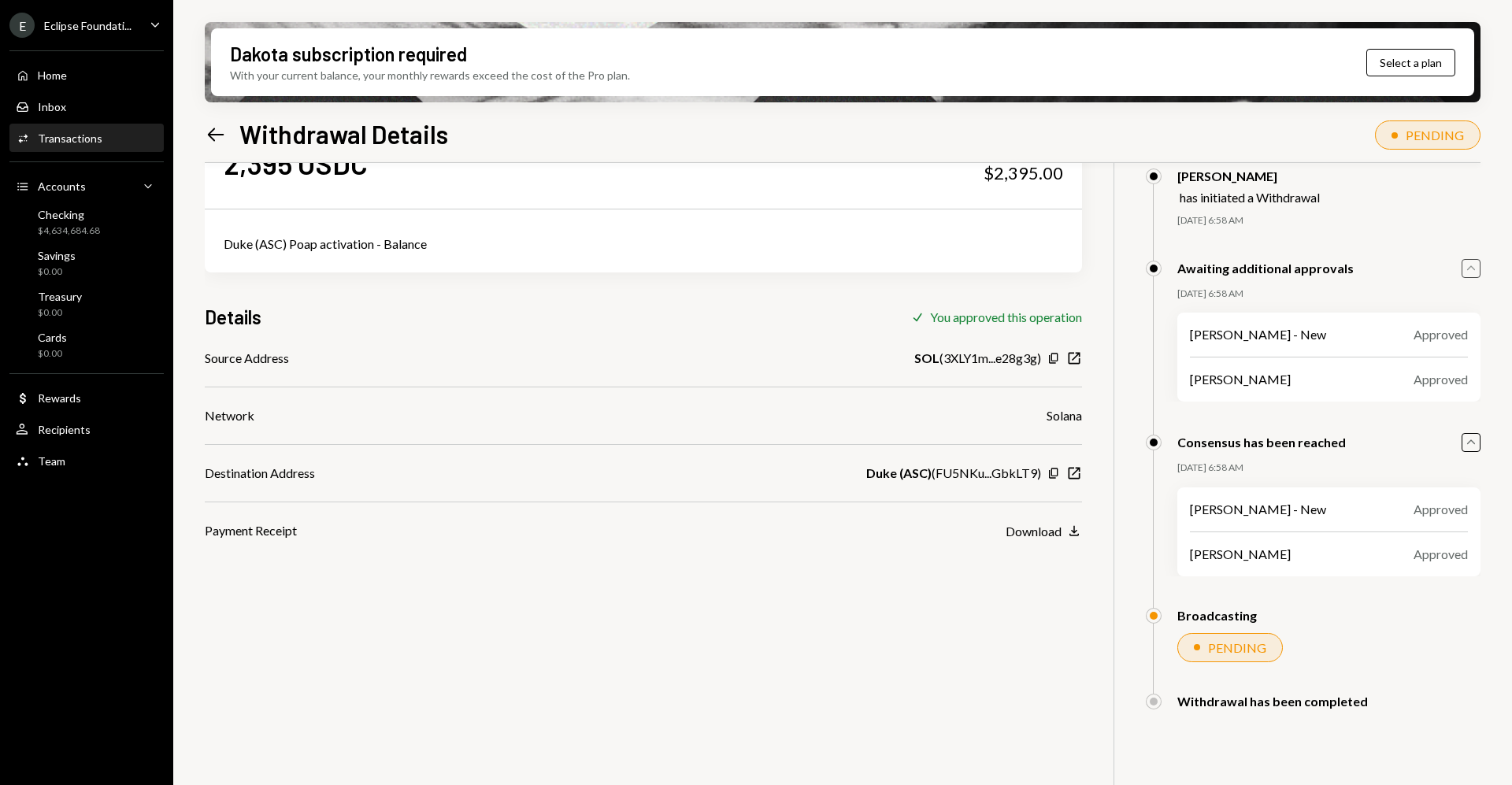
scroll to position [126, 0]
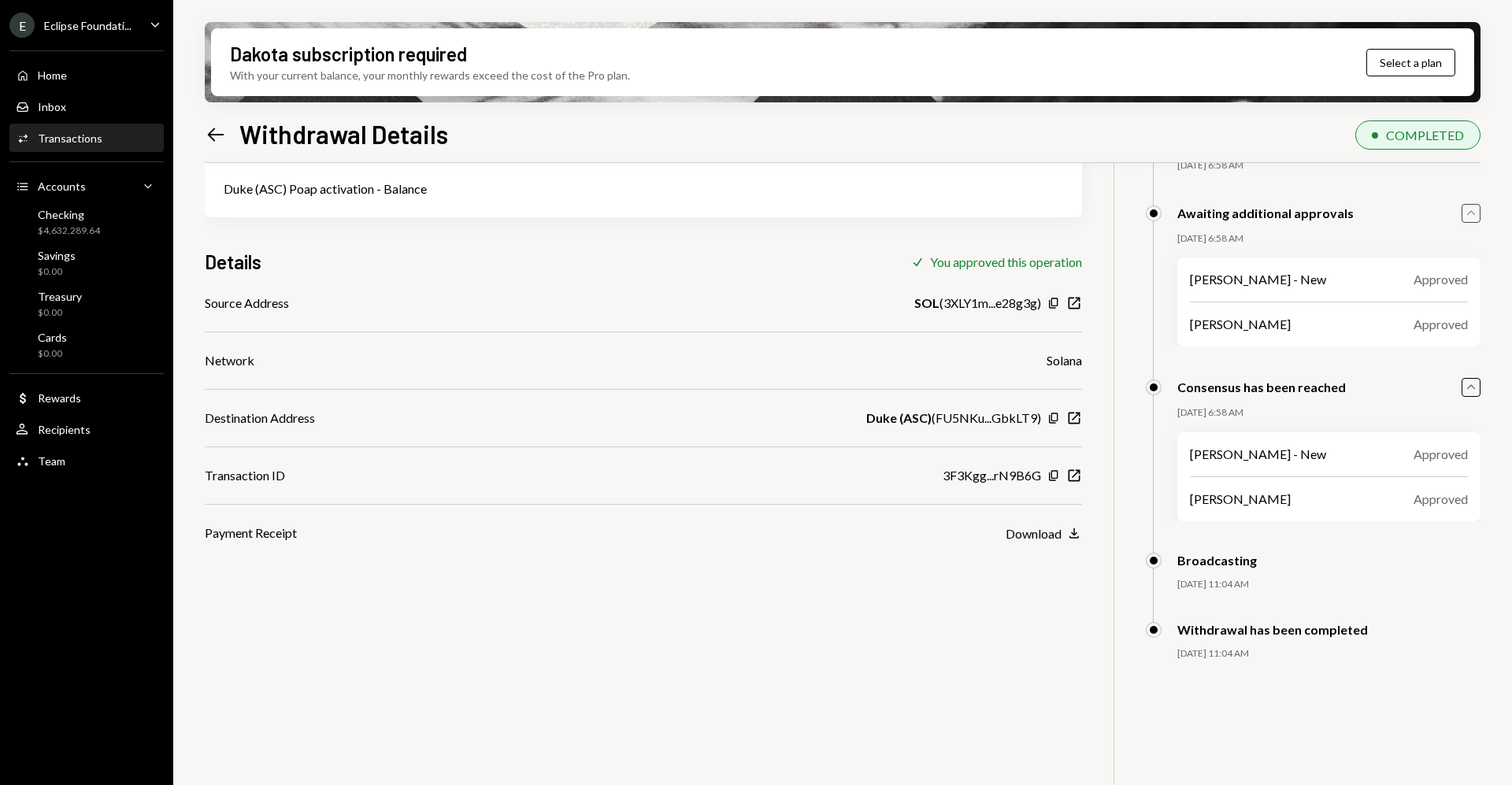
click at [221, 137] on icon "Left Arrow" at bounding box center [215, 134] width 22 height 22
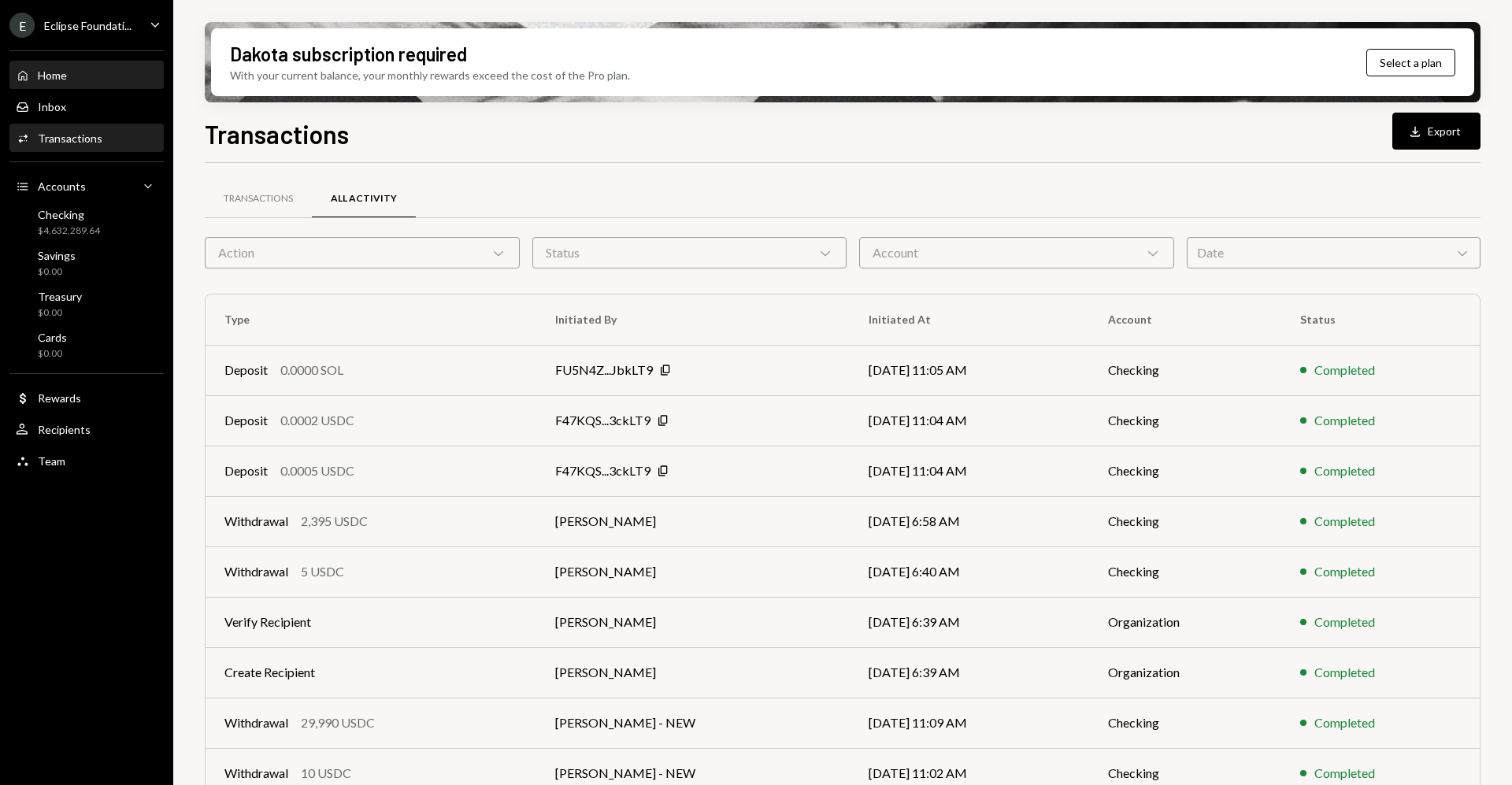
click at [83, 65] on div "Home Home" at bounding box center [86, 75] width 141 height 27
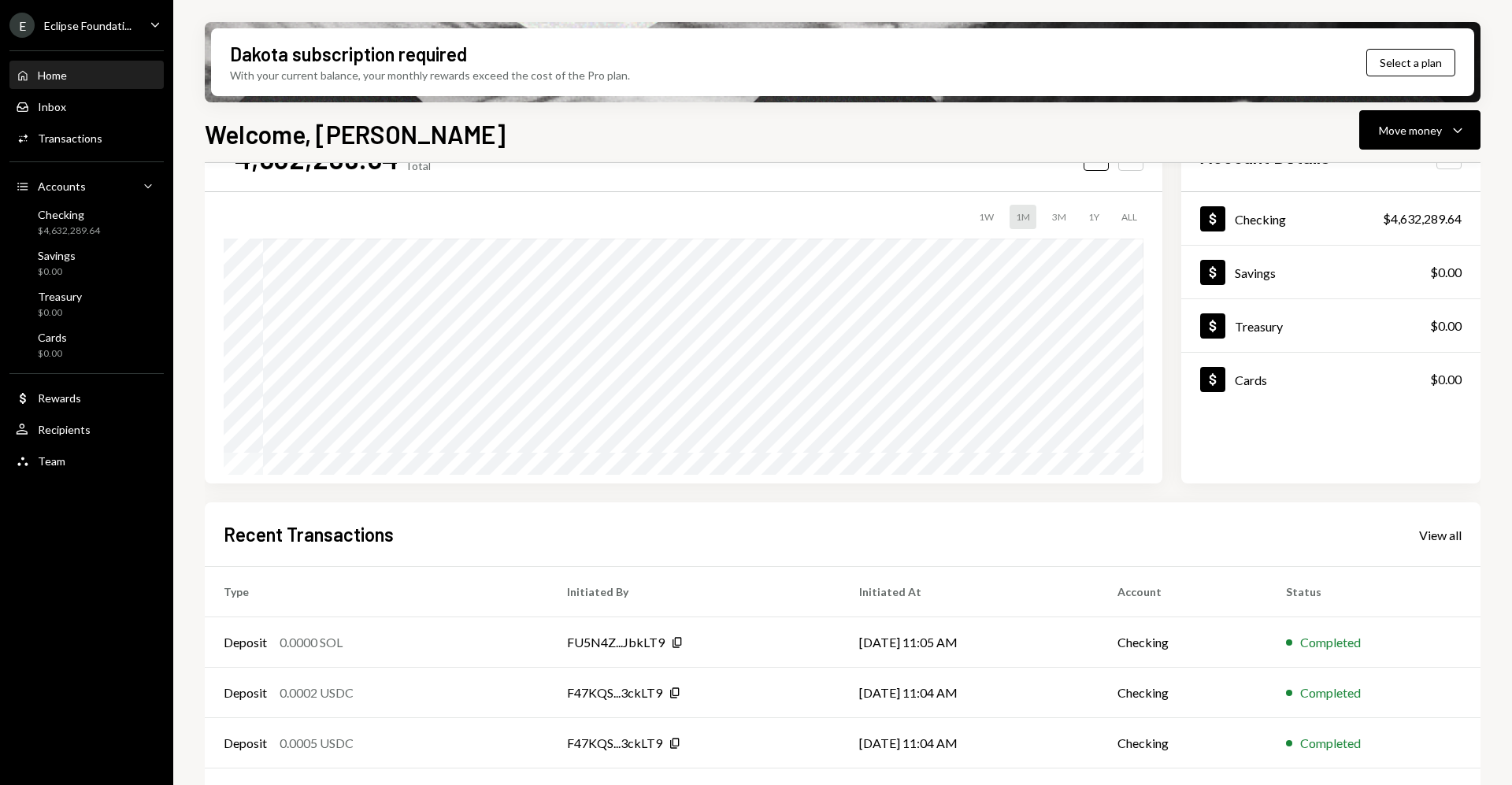
scroll to position [164, 0]
